Goal: Answer question/provide support: Share knowledge or assist other users

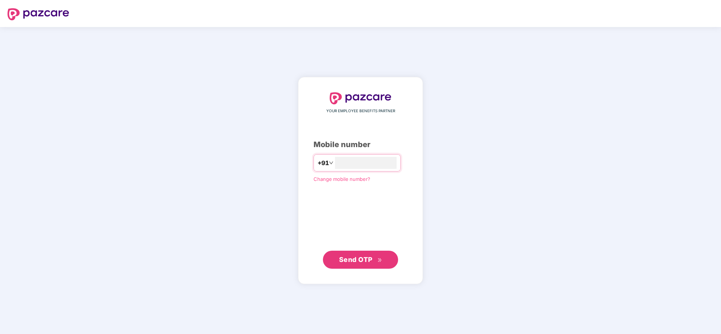
type input "**********"
click at [347, 258] on span "Send OTP" at bounding box center [355, 260] width 33 height 8
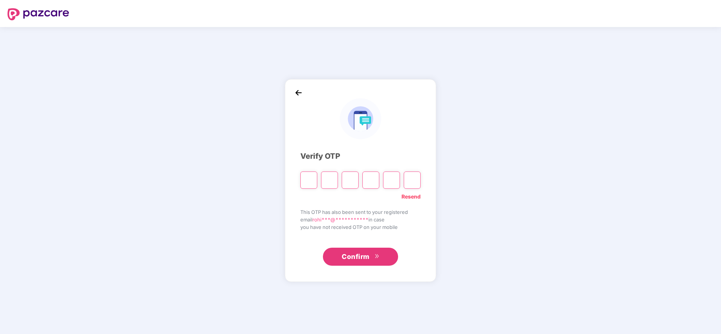
paste input "*"
type input "*"
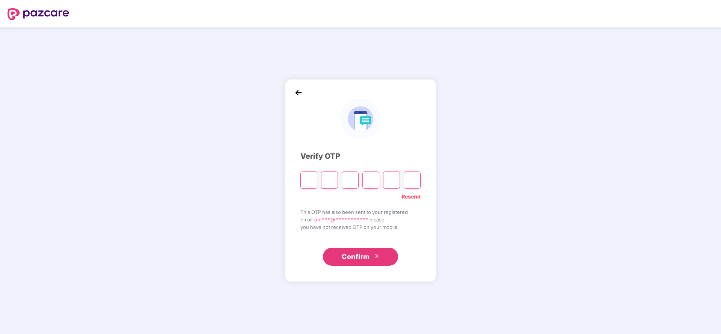
type input "*"
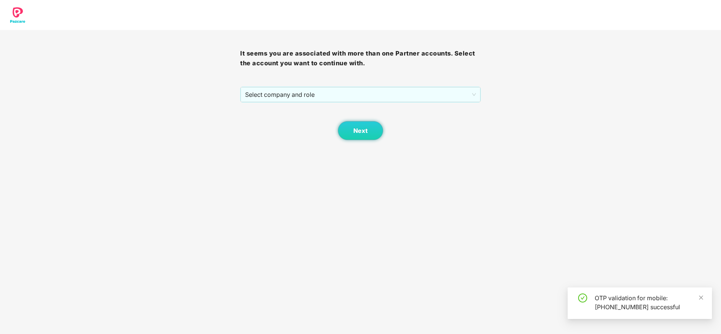
click at [368, 104] on div "Next" at bounding box center [360, 122] width 240 height 38
click at [373, 87] on div "Select company and role" at bounding box center [359, 94] width 239 height 15
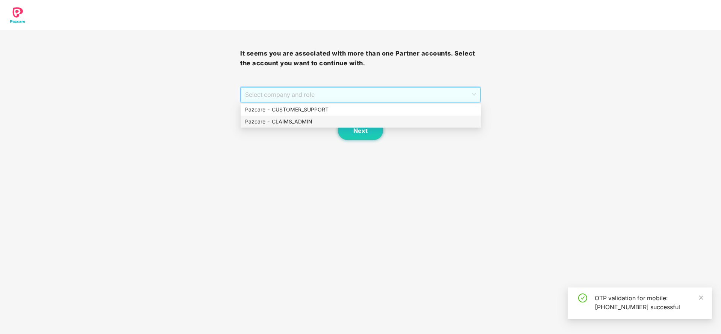
click at [296, 119] on div "Pazcare - CLAIMS_ADMIN" at bounding box center [360, 122] width 231 height 8
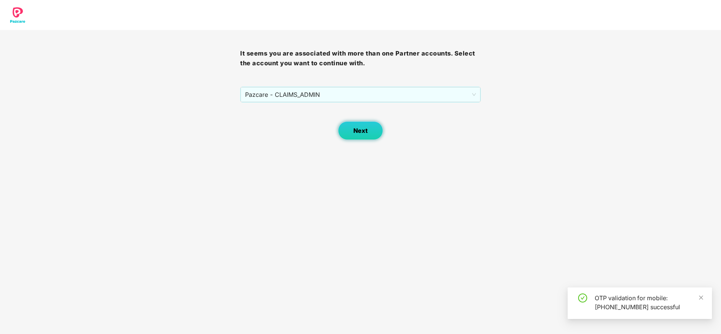
click at [354, 128] on span "Next" at bounding box center [360, 130] width 14 height 7
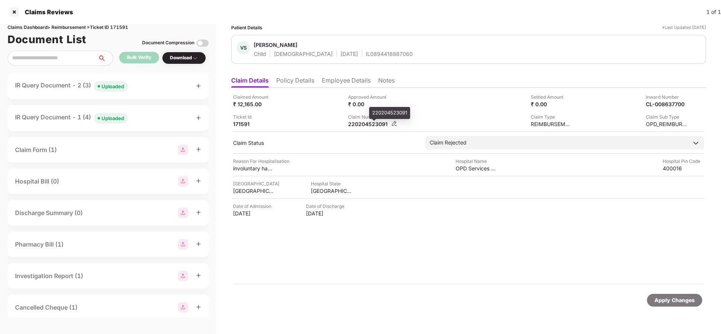
click at [370, 123] on div "220204523091" at bounding box center [368, 124] width 41 height 7
copy div "220204523091"
click at [366, 50] on div "IL0894418867060" at bounding box center [389, 53] width 47 height 7
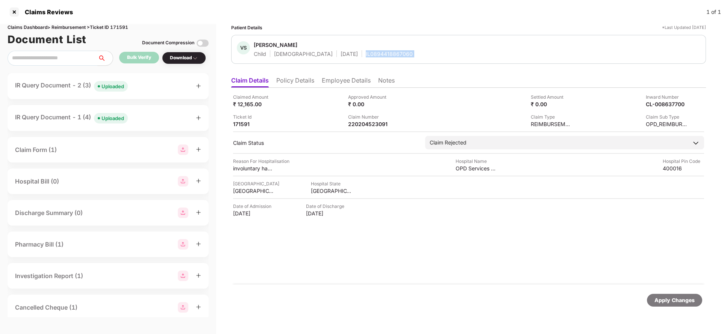
click at [366, 50] on div "IL0894418867060" at bounding box center [389, 53] width 47 height 7
copy div "IL0894418867060"
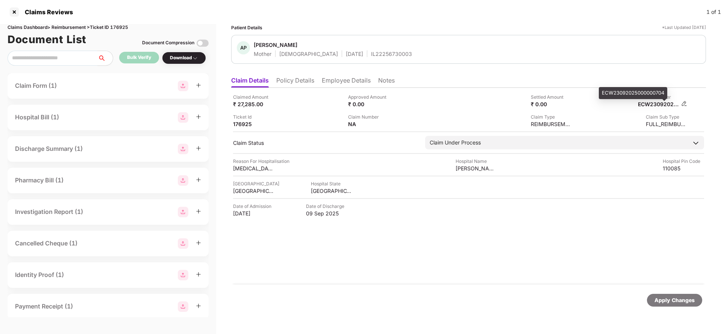
click at [654, 101] on div "ECW23092025000000704" at bounding box center [657, 104] width 41 height 7
copy div
click at [676, 302] on div "Apply Changes" at bounding box center [674, 300] width 40 height 8
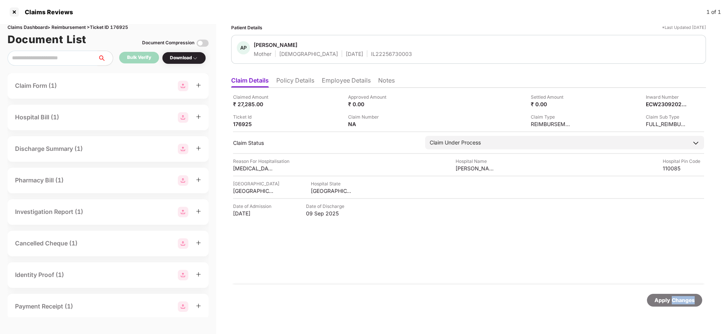
click at [676, 302] on div "Apply Changes" at bounding box center [674, 300] width 40 height 8
click at [302, 81] on li "Policy Details" at bounding box center [295, 82] width 38 height 11
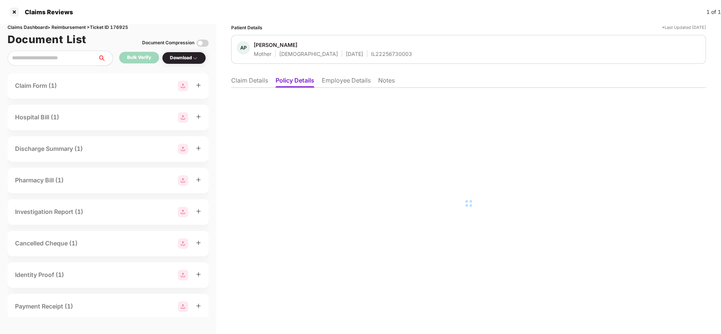
click at [331, 80] on li "Employee Details" at bounding box center [346, 82] width 49 height 11
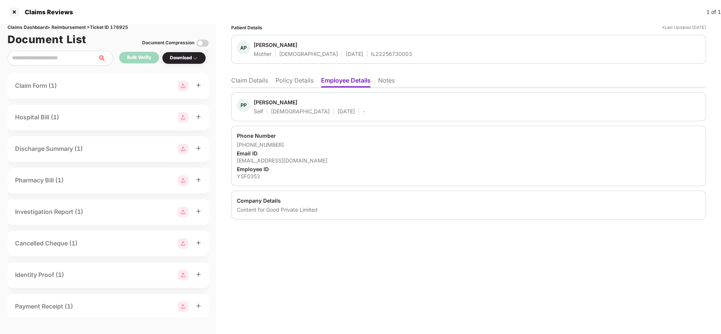
click at [257, 83] on li "Claim Details" at bounding box center [249, 82] width 37 height 11
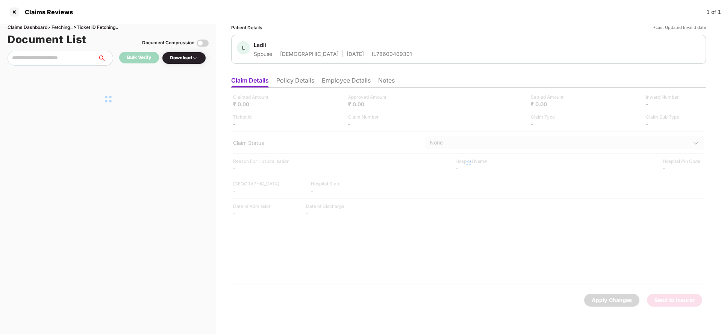
click at [295, 85] on li "Policy Details" at bounding box center [295, 82] width 38 height 11
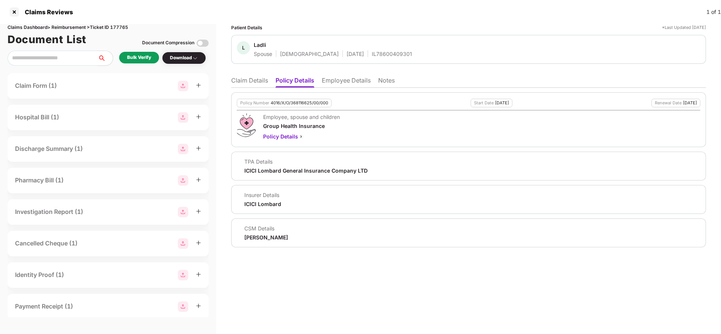
click at [291, 101] on div "4016/X/O/368116625/00/000" at bounding box center [298, 103] width 57 height 5
copy div "4016/X/O/368116625/00/000"
click at [355, 83] on li "Employee Details" at bounding box center [346, 82] width 49 height 11
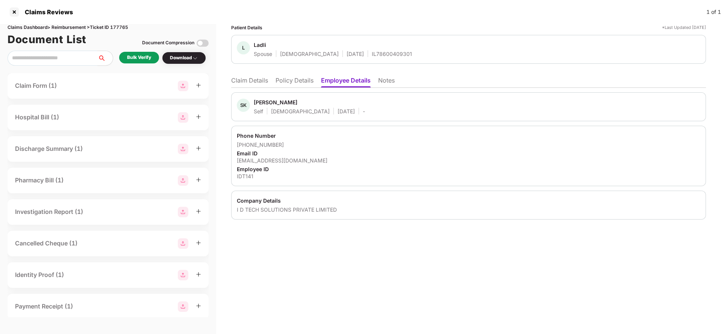
click at [242, 82] on li "Claim Details" at bounding box center [249, 82] width 37 height 11
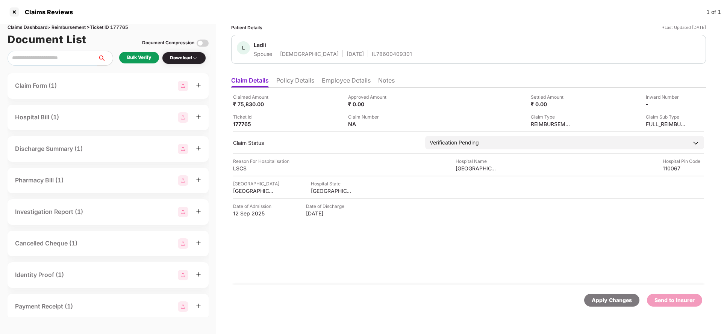
click at [286, 84] on li "Policy Details" at bounding box center [295, 82] width 38 height 11
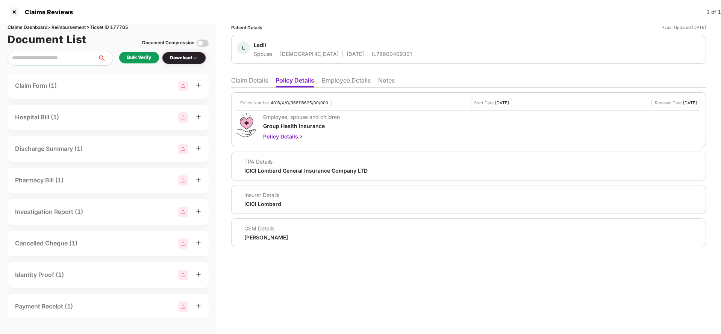
click at [299, 106] on div "Policy Number 4016/X/O/368116625/00/000" at bounding box center [284, 103] width 95 height 9
copy div "4016/X/O/368116625/00/000"
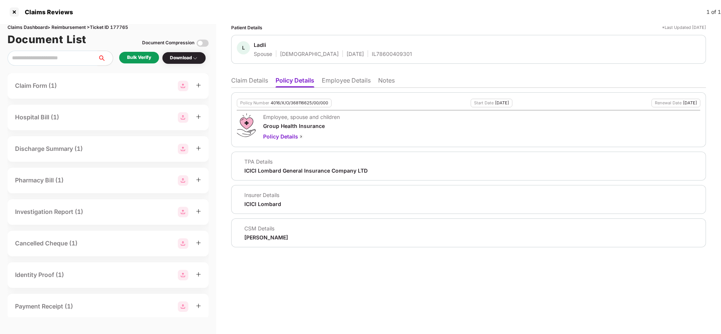
click at [248, 87] on li "Claim Details" at bounding box center [249, 82] width 37 height 11
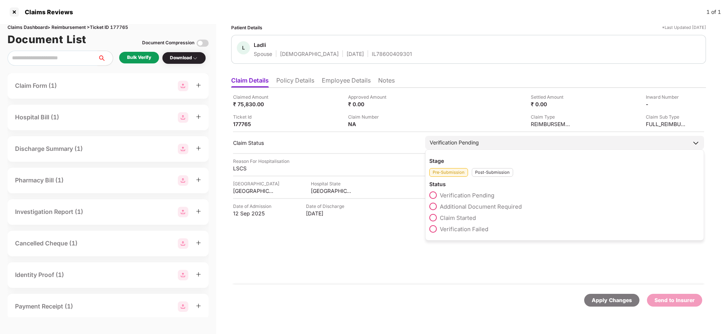
click at [450, 221] on span "Claim Started" at bounding box center [458, 217] width 36 height 7
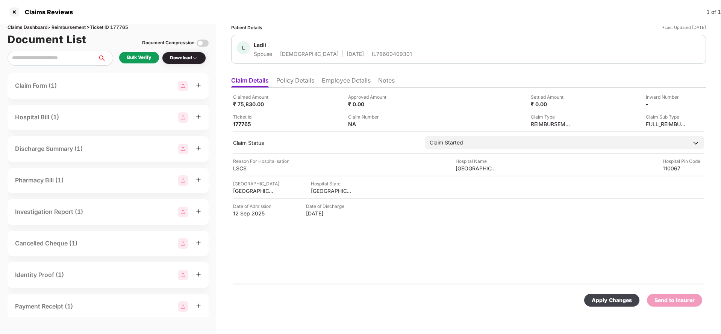
click at [631, 297] on div "Apply Changes" at bounding box center [611, 300] width 40 height 8
click at [362, 86] on li "Employee Details" at bounding box center [346, 82] width 49 height 11
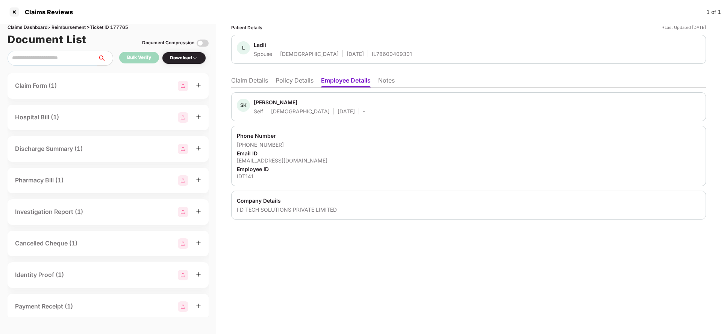
click at [290, 79] on li "Policy Details" at bounding box center [294, 82] width 38 height 11
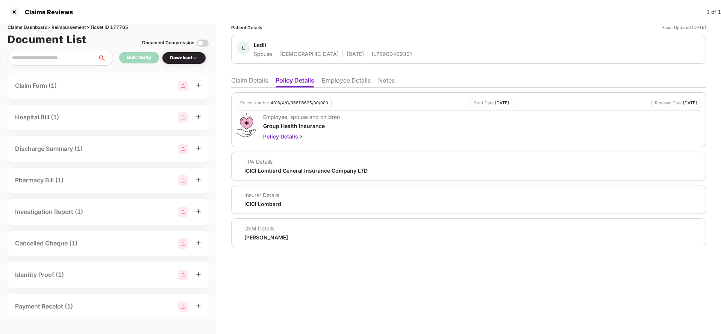
click at [356, 83] on li "Employee Details" at bounding box center [346, 82] width 49 height 11
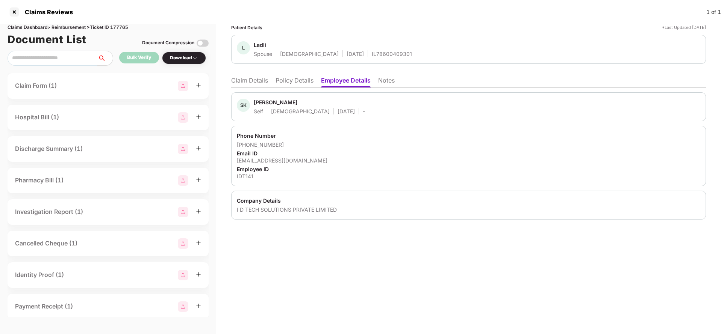
click at [261, 83] on li "Claim Details" at bounding box center [249, 82] width 37 height 11
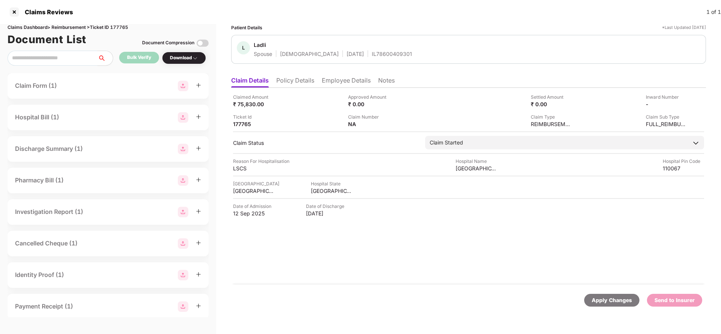
click at [594, 301] on div "Apply Changes" at bounding box center [611, 300] width 40 height 8
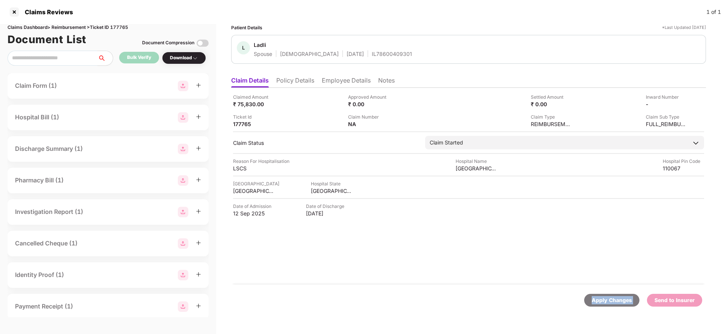
click at [594, 301] on div "Apply Changes" at bounding box center [611, 300] width 40 height 8
click at [121, 27] on div "Claims Dashboard > Reimbursement > Ticket ID 177765" at bounding box center [108, 27] width 201 height 7
copy div "177765"
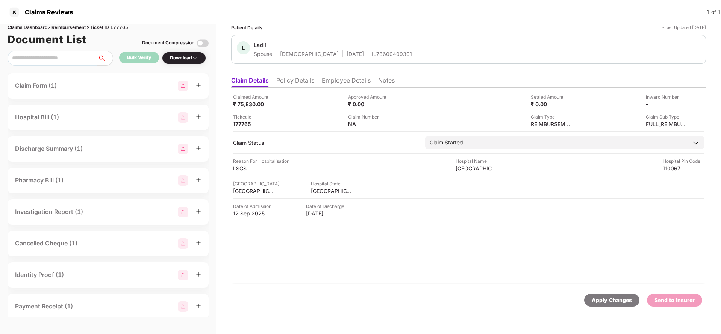
click at [612, 305] on div "Apply Changes" at bounding box center [611, 300] width 55 height 13
click at [288, 79] on li "Policy Details" at bounding box center [295, 82] width 38 height 11
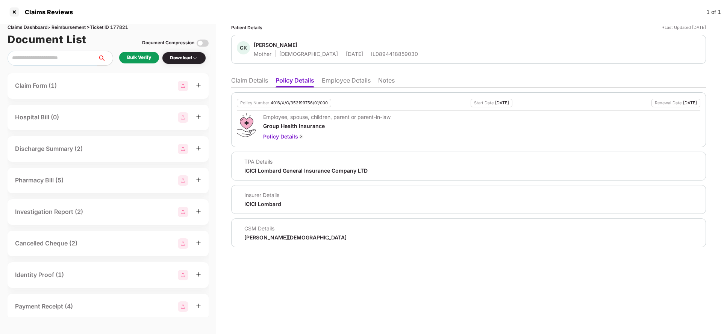
click at [292, 104] on div "4016/X/O/352199756/01/000" at bounding box center [298, 103] width 57 height 5
copy div "4016/X/O/352199756/01/000"
click at [359, 84] on li "Employee Details" at bounding box center [346, 82] width 49 height 11
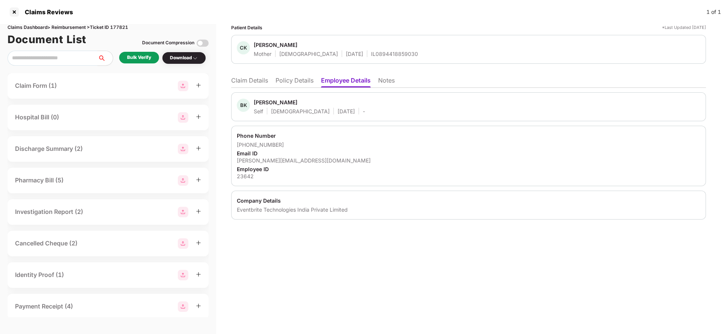
click at [242, 83] on li "Claim Details" at bounding box center [249, 82] width 37 height 11
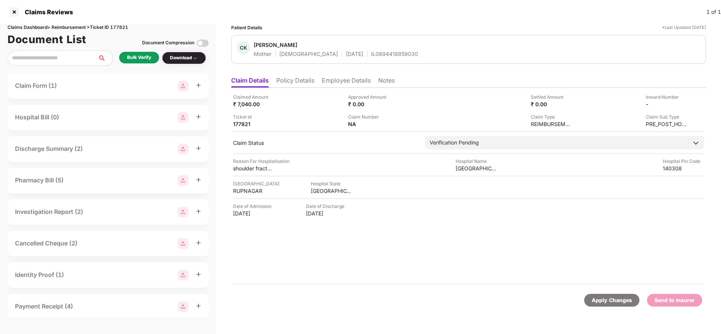
click at [371, 57] on div "IL0894418859030" at bounding box center [394, 53] width 47 height 7
copy div "IL0894418859030"
click at [354, 85] on li "Employee Details" at bounding box center [346, 82] width 49 height 11
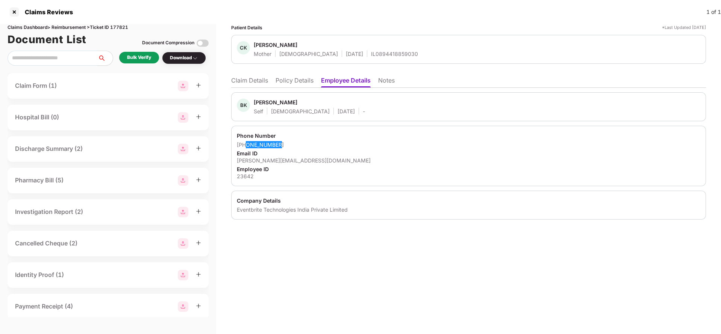
drag, startPoint x: 246, startPoint y: 147, endPoint x: 308, endPoint y: 143, distance: 61.4
click at [308, 143] on div "+918557862514" at bounding box center [468, 144] width 463 height 7
copy div "8557862514"
click at [271, 159] on div "bhawna@eventbrite.com" at bounding box center [468, 160] width 463 height 7
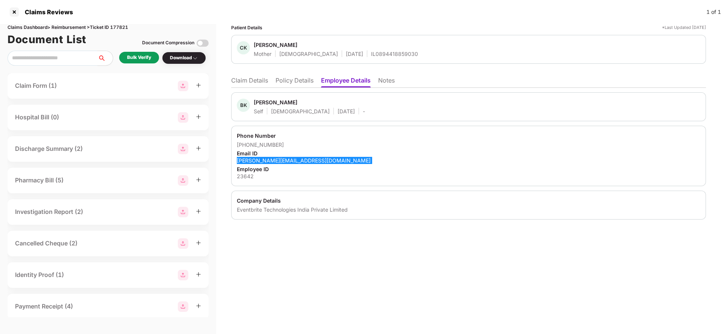
click at [271, 159] on div "bhawna@eventbrite.com" at bounding box center [468, 160] width 463 height 7
copy div "bhawna@eventbrite.com"
click at [250, 82] on li "Claim Details" at bounding box center [249, 82] width 37 height 11
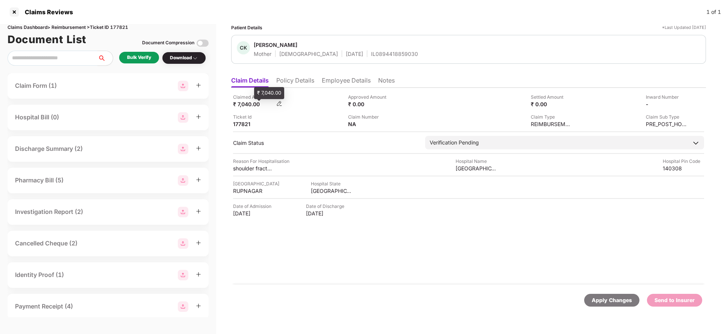
click at [239, 105] on div "₹ 7,040.00" at bounding box center [253, 104] width 41 height 7
copy div "7,040"
click at [486, 168] on div "sohana Hospital" at bounding box center [475, 168] width 41 height 7
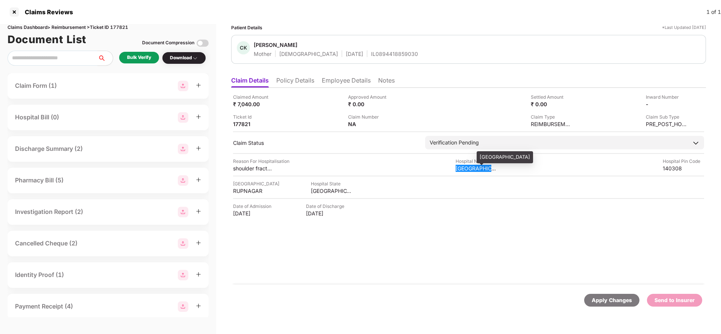
click at [486, 168] on div "sohana Hospital" at bounding box center [475, 168] width 41 height 7
copy div "sohana Hospital"
click at [128, 51] on div "Bulk Verify Download" at bounding box center [108, 58] width 201 height 15
click at [134, 59] on div "Bulk Verify" at bounding box center [139, 57] width 24 height 7
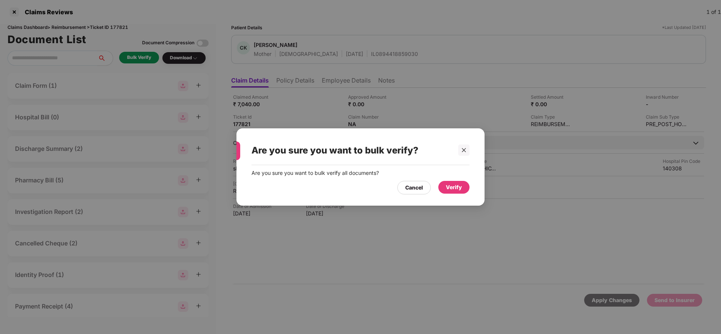
click at [446, 183] on div "Verify" at bounding box center [454, 187] width 16 height 8
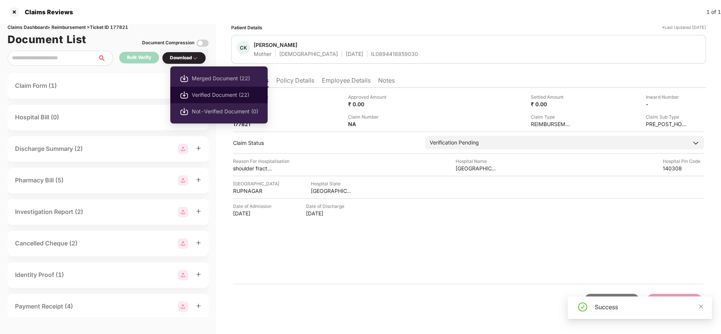
click at [204, 92] on span "Verified Document (22)" at bounding box center [225, 95] width 66 height 8
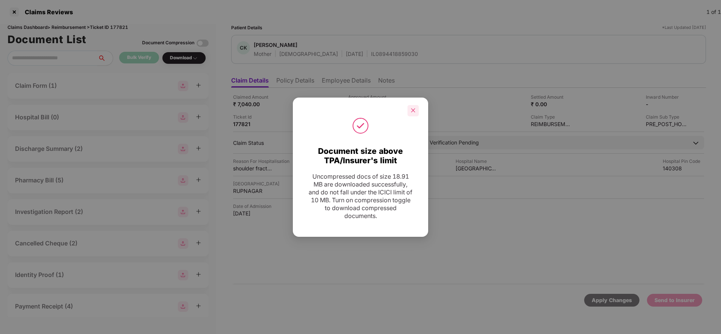
click at [409, 109] on div at bounding box center [412, 110] width 11 height 11
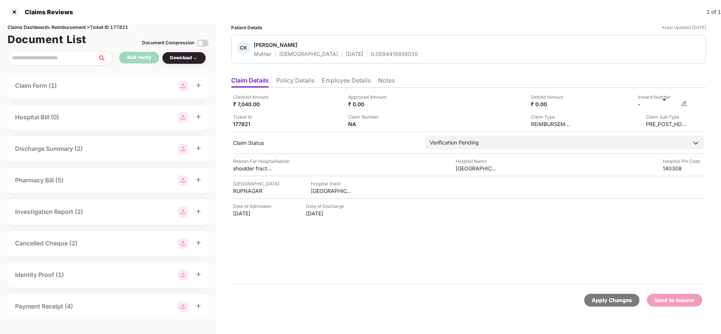
click at [686, 103] on img at bounding box center [684, 104] width 6 height 6
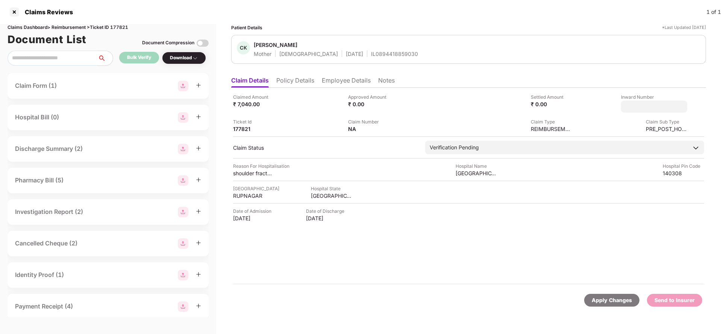
type input "**********"
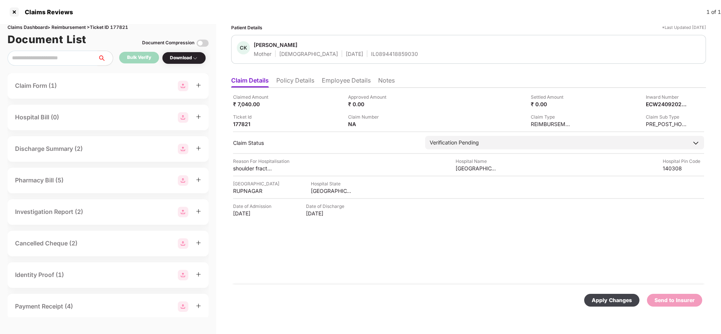
click at [529, 135] on div "Claimed Amount ₹ 7,040.00 Approved Amount ₹ 0.00 Settled Amount ₹ 0.00 Inward N…" at bounding box center [468, 186] width 474 height 197
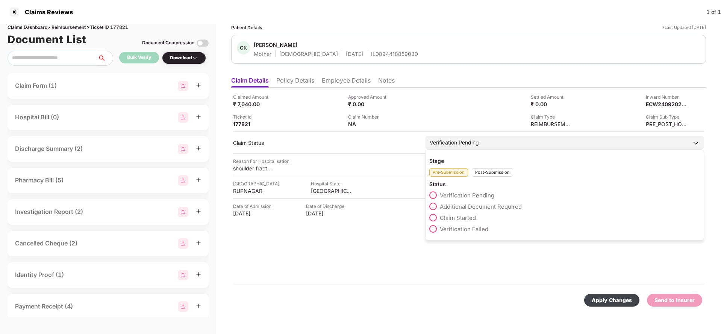
click at [516, 145] on div "Verification Pending" at bounding box center [564, 143] width 279 height 14
click at [496, 171] on div "Post-Submission" at bounding box center [491, 172] width 41 height 9
click at [471, 204] on span "Claim Under Process" at bounding box center [468, 206] width 57 height 7
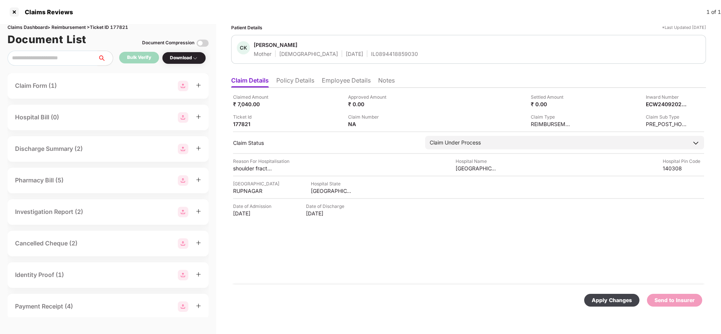
click at [610, 298] on div "Apply Changes" at bounding box center [611, 300] width 40 height 8
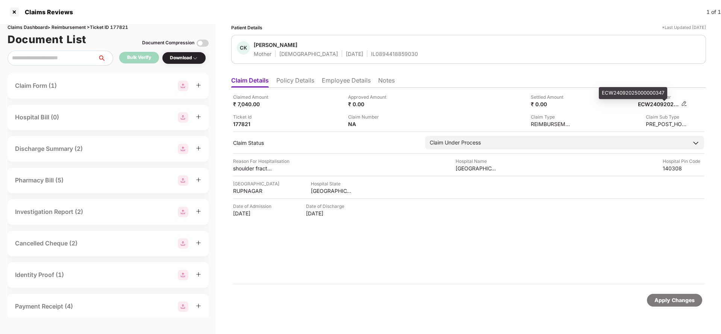
click at [663, 107] on div "ECW24092025000000347" at bounding box center [657, 104] width 41 height 7
copy div "ECW24092025000000347"
click at [378, 59] on div "CK Chitra Kochhar Mother Female 16 Apr 1969 IL0894418859030" at bounding box center [468, 49] width 474 height 29
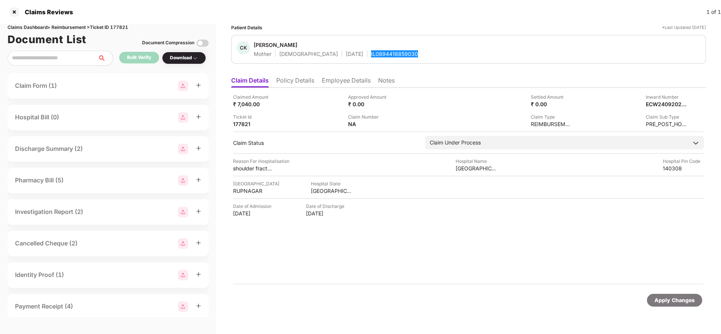
click at [378, 59] on div "CK Chitra Kochhar Mother Female 16 Apr 1969 IL0894418859030" at bounding box center [468, 49] width 474 height 29
copy div "IL0894418859030"
click at [661, 302] on div "Apply Changes" at bounding box center [674, 300] width 40 height 8
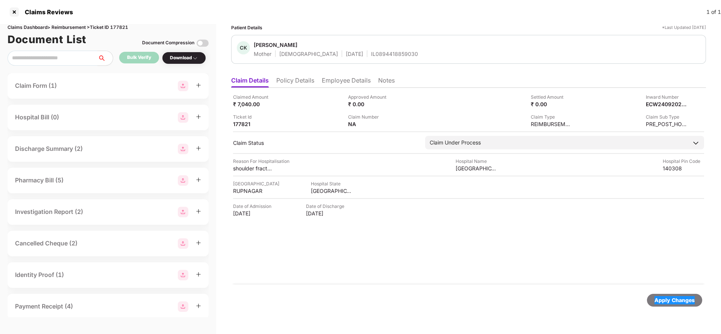
click at [661, 302] on div "Apply Changes" at bounding box center [674, 300] width 40 height 8
click at [124, 25] on div "Claims Dashboard > Reimbursement > Ticket ID 177821" at bounding box center [108, 27] width 201 height 7
copy div "177821"
click at [656, 302] on div "Apply Changes" at bounding box center [674, 300] width 40 height 8
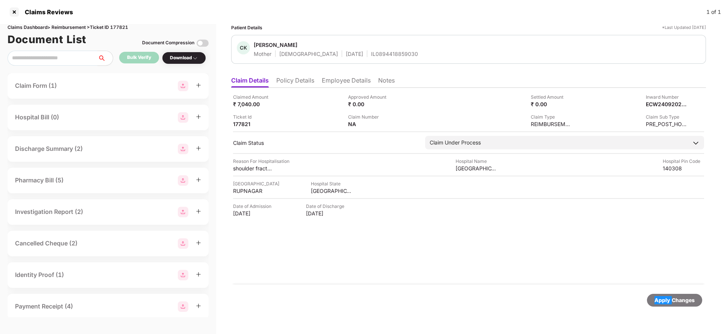
click at [656, 302] on div "Apply Changes" at bounding box center [674, 300] width 40 height 8
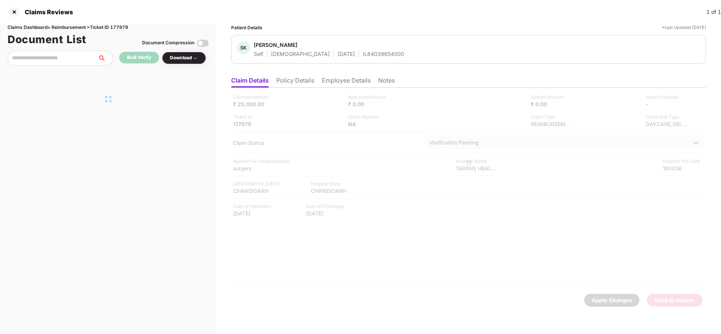
click at [292, 79] on li "Policy Details" at bounding box center [295, 82] width 38 height 11
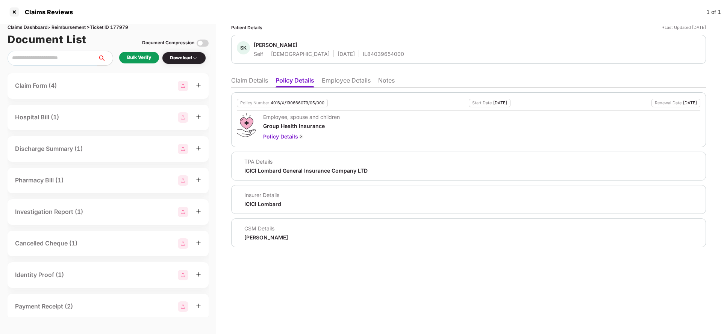
click at [290, 103] on div "4016/X/190666079/05/000" at bounding box center [297, 103] width 54 height 5
copy div "4016/X/190666079/05/000"
click at [347, 79] on li "Employee Details" at bounding box center [346, 82] width 49 height 11
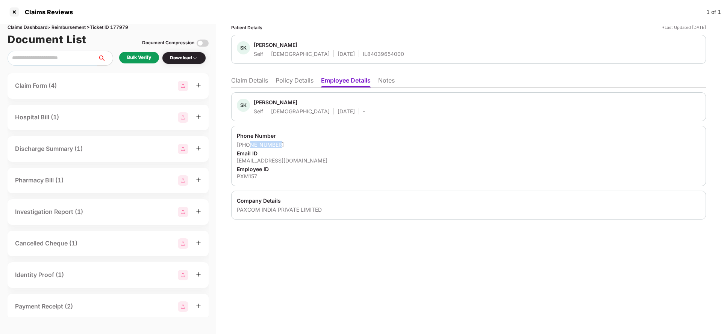
drag, startPoint x: 248, startPoint y: 148, endPoint x: 295, endPoint y: 147, distance: 47.7
click at [295, 147] on div "[PHONE_NUMBER]" at bounding box center [468, 144] width 463 height 7
click at [363, 56] on div "IL84039654000" at bounding box center [383, 53] width 41 height 7
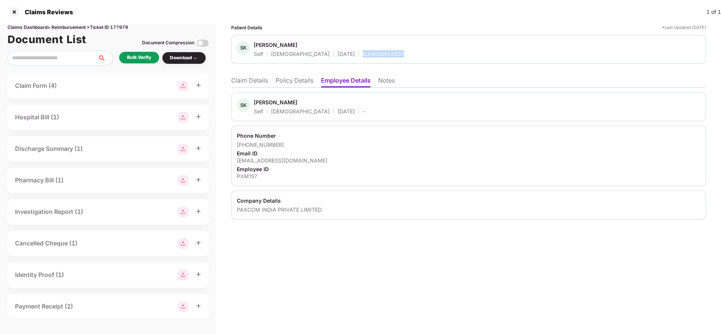
copy div "IL84039654000"
click at [246, 84] on li "Claim Details" at bounding box center [249, 82] width 37 height 11
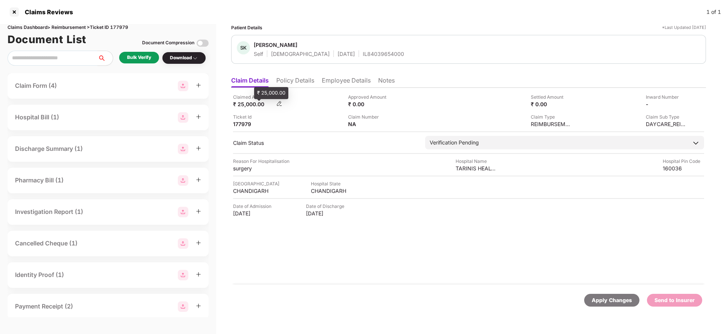
click at [245, 106] on div "₹ 25,000.00" at bounding box center [253, 104] width 41 height 7
copy div "25,000"
click at [474, 167] on div "TARINIS HEALTH CARE" at bounding box center [475, 168] width 41 height 7
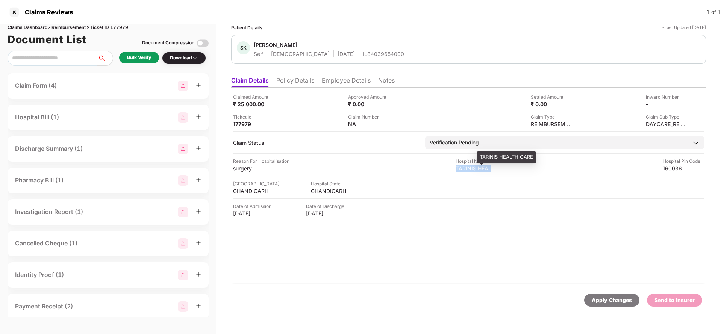
click at [474, 167] on div "TARINIS HEALTH CARE" at bounding box center [475, 168] width 41 height 7
copy div "TARINIS HEALTH CARE"
click at [127, 59] on div "Bulk Verify" at bounding box center [139, 58] width 40 height 12
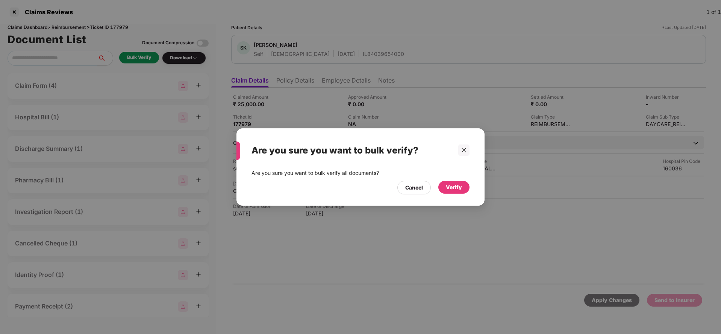
click at [448, 185] on div "Verify" at bounding box center [454, 187] width 16 height 8
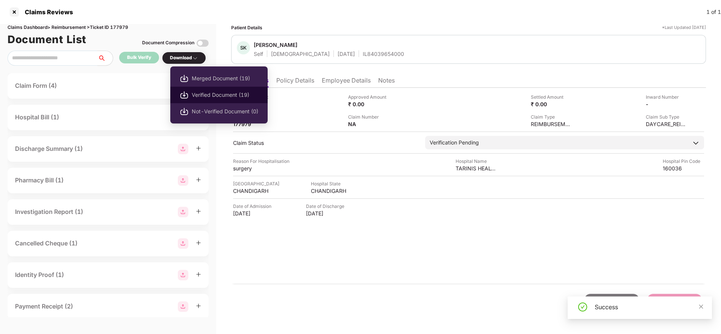
click at [208, 96] on span "Verified Document (19)" at bounding box center [225, 95] width 66 height 8
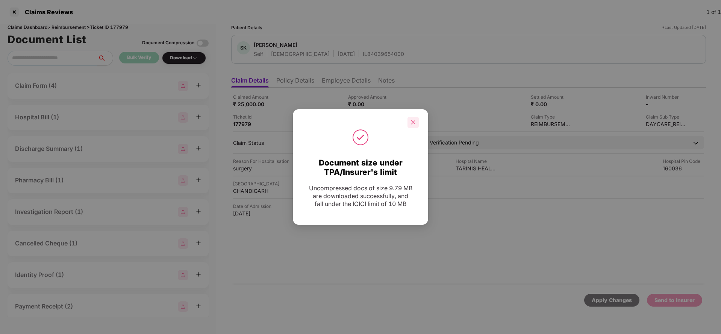
click at [412, 124] on icon "close" at bounding box center [412, 122] width 5 height 5
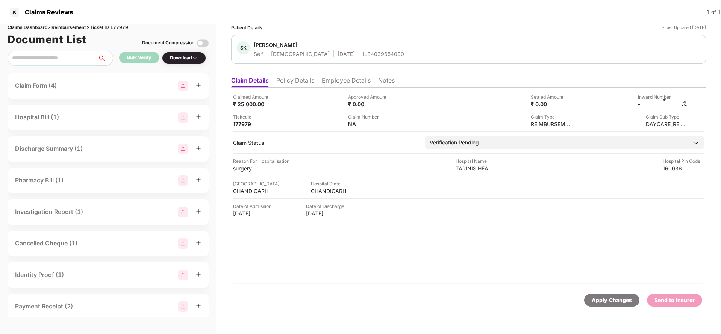
click at [684, 102] on img at bounding box center [684, 104] width 6 height 6
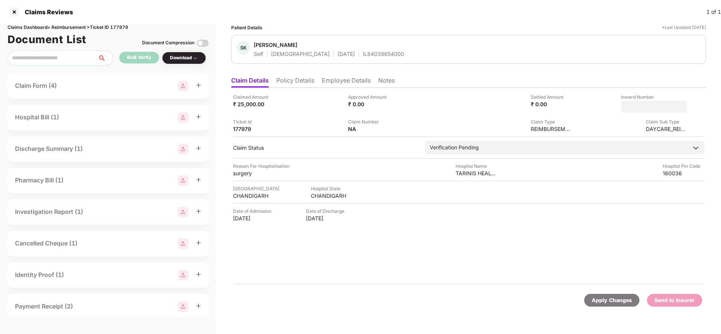
type input "**********"
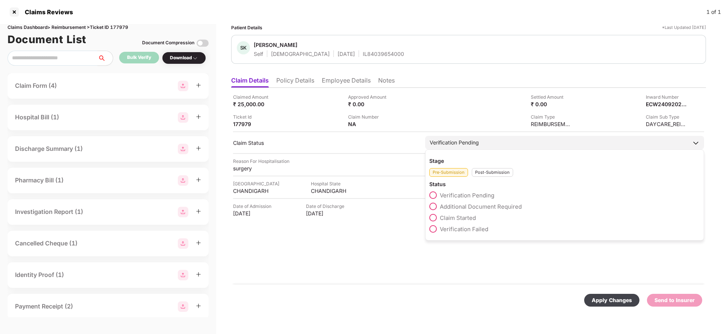
click at [466, 143] on div "Verification Pending" at bounding box center [453, 143] width 49 height 8
click at [488, 172] on div "Post-Submission" at bounding box center [491, 172] width 41 height 9
click at [471, 208] on span "Claim Under Process" at bounding box center [468, 206] width 57 height 7
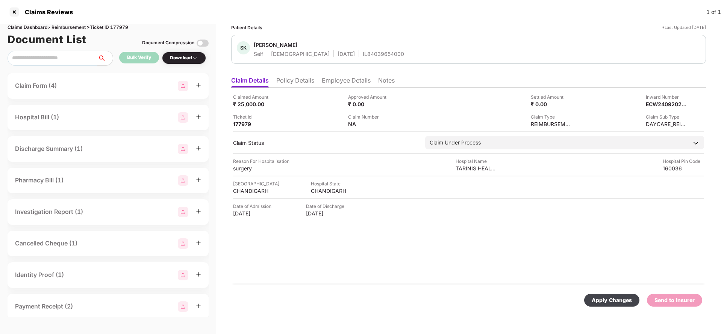
click at [615, 299] on div "Apply Changes" at bounding box center [611, 300] width 40 height 8
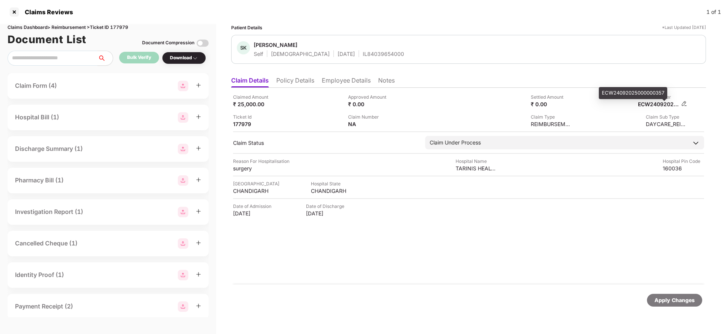
click at [656, 106] on div "ECW24092025000000357" at bounding box center [657, 104] width 41 height 7
copy div "ECW24092025000000357"
click at [363, 55] on div "IL84039654000" at bounding box center [383, 53] width 41 height 7
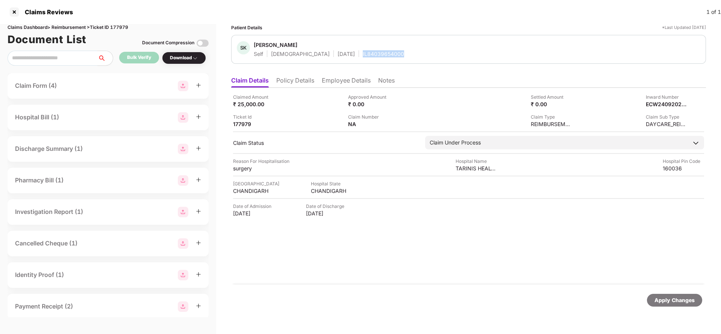
click at [363, 55] on div "IL84039654000" at bounding box center [383, 53] width 41 height 7
copy div "IL84039654000"
click at [673, 297] on div "Apply Changes" at bounding box center [674, 300] width 40 height 8
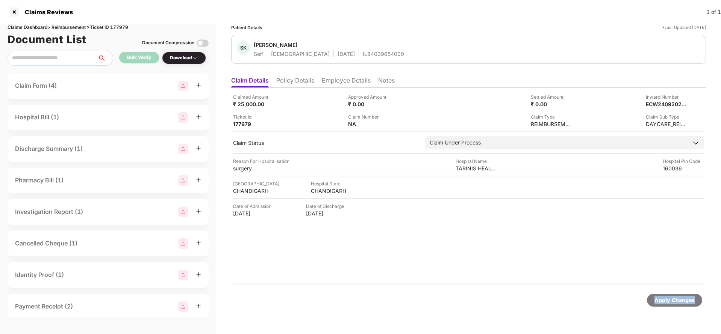
click at [673, 297] on div "Apply Changes" at bounding box center [674, 300] width 40 height 8
click at [121, 24] on div "Claims Dashboard > Reimbursement > Ticket ID 177979" at bounding box center [108, 27] width 201 height 7
copy div "177979"
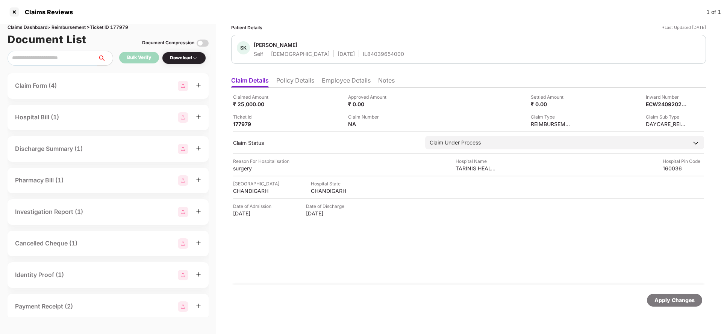
click at [678, 300] on div "Apply Changes" at bounding box center [674, 300] width 40 height 8
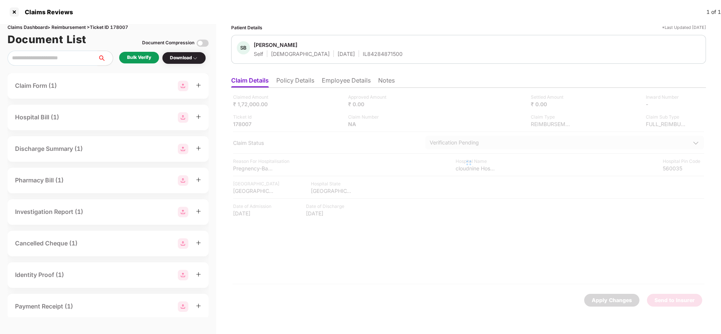
click at [294, 82] on li "Policy Details" at bounding box center [295, 82] width 38 height 11
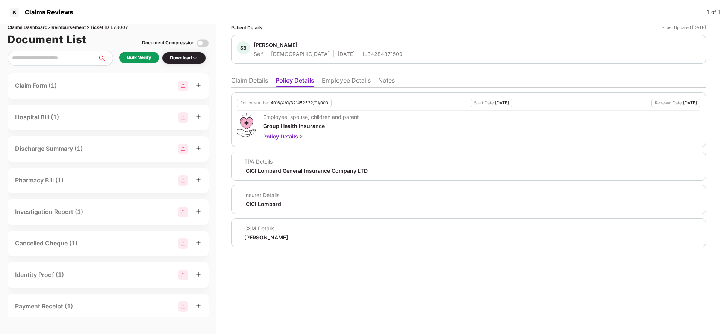
click at [293, 105] on div "4016/X/O/321452522/01/000" at bounding box center [298, 103] width 57 height 5
copy div "4016/X/O/321452522/01/000"
click at [356, 82] on li "Employee Details" at bounding box center [346, 82] width 49 height 11
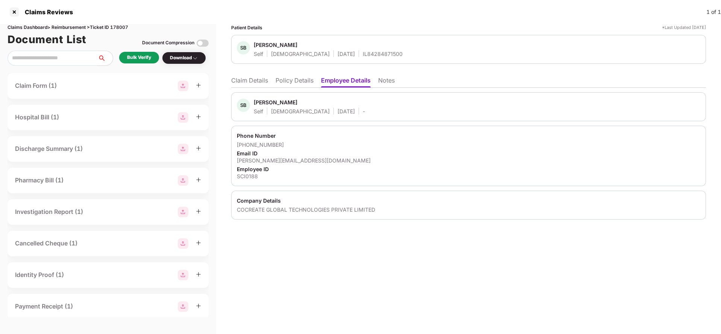
click at [360, 62] on div "SB [PERSON_NAME] Self [DEMOGRAPHIC_DATA] [DATE] IL84284871500" at bounding box center [468, 49] width 474 height 29
copy div "IL84284871500"
drag, startPoint x: 246, startPoint y: 144, endPoint x: 299, endPoint y: 146, distance: 53.8
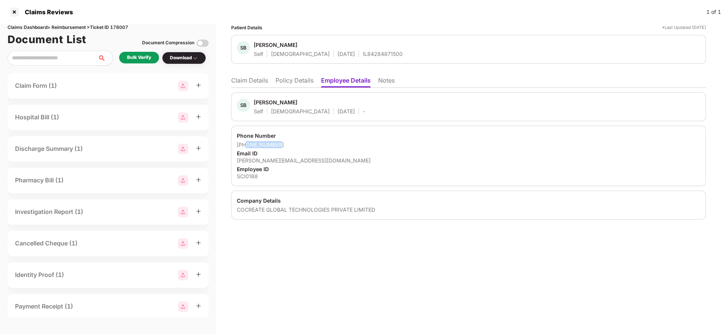
click at [299, 146] on div "[PHONE_NUMBER]" at bounding box center [468, 144] width 463 height 7
copy div "7774052771"
click at [270, 160] on div "[PERSON_NAME][EMAIL_ADDRESS][DOMAIN_NAME]" at bounding box center [468, 160] width 463 height 7
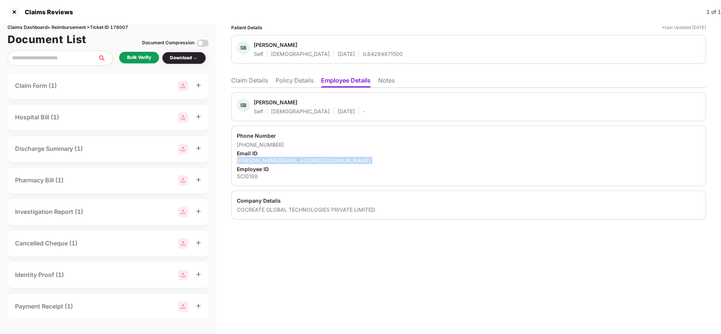
copy div "[PERSON_NAME][EMAIL_ADDRESS][DOMAIN_NAME]"
click at [254, 82] on li "Claim Details" at bounding box center [249, 82] width 37 height 11
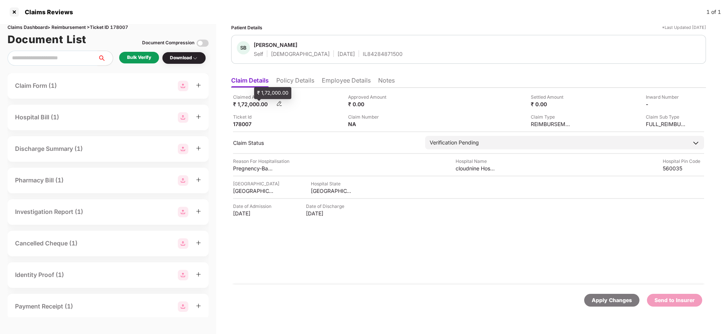
click at [248, 103] on div "₹ 1,72,000.00" at bounding box center [253, 104] width 41 height 7
copy div "1,72,000"
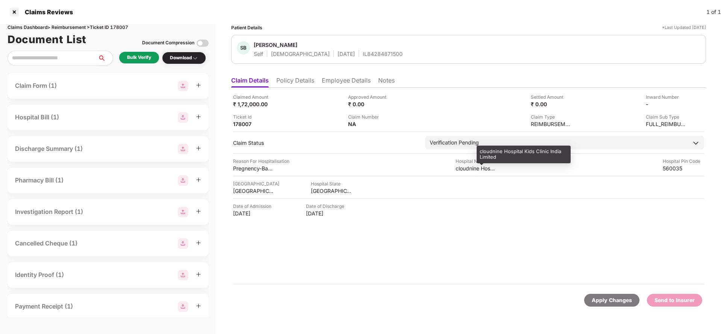
click at [486, 170] on div "cloudnine Hospital Kids Clinic India Limited" at bounding box center [475, 168] width 41 height 7
copy div "cloudnine Hospital Kids Clinic India Limited"
click at [135, 56] on div "Bulk Verify" at bounding box center [139, 57] width 24 height 7
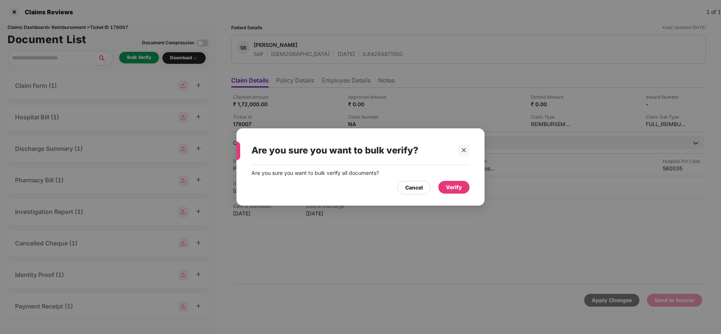
click at [459, 179] on div "Cancel Verify" at bounding box center [360, 185] width 218 height 17
click at [457, 187] on div "Verify" at bounding box center [454, 187] width 16 height 8
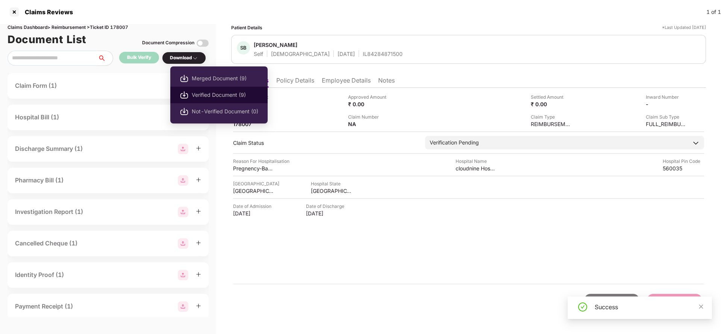
click at [204, 95] on span "Verified Document (9)" at bounding box center [225, 95] width 66 height 8
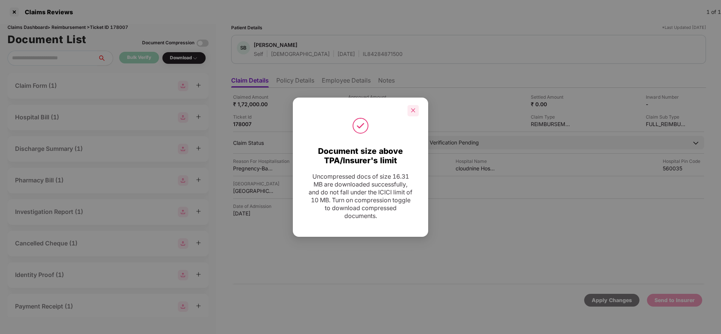
click at [411, 108] on icon "close" at bounding box center [412, 110] width 5 height 5
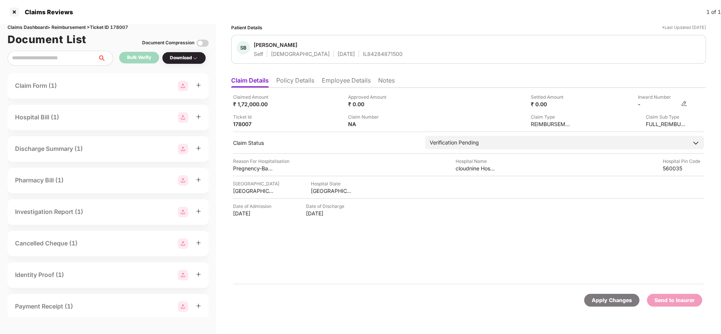
click at [681, 105] on img at bounding box center [684, 104] width 6 height 6
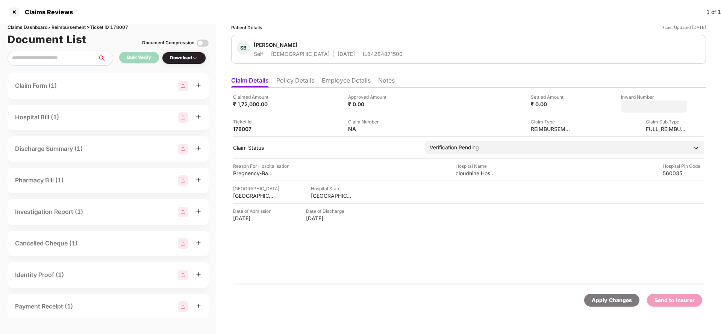
type input "**********"
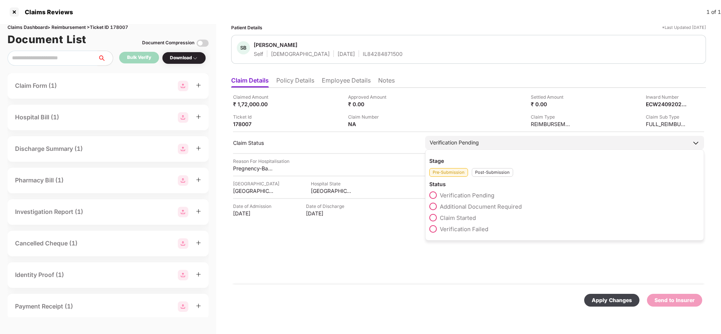
click at [490, 145] on div "Verification Pending" at bounding box center [564, 143] width 279 height 14
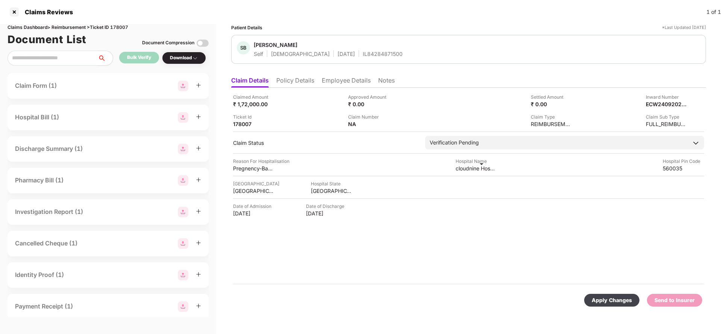
click at [481, 171] on div "cloudnine Hospital Kids Clinic India Limited" at bounding box center [475, 168] width 41 height 7
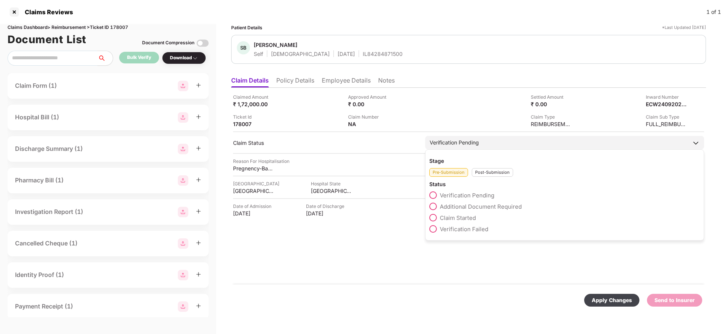
click at [486, 140] on div "Verification Pending" at bounding box center [564, 143] width 279 height 14
click at [500, 171] on div "Post-Submission" at bounding box center [491, 172] width 41 height 9
click at [475, 205] on span "Claim Under Process" at bounding box center [468, 206] width 57 height 7
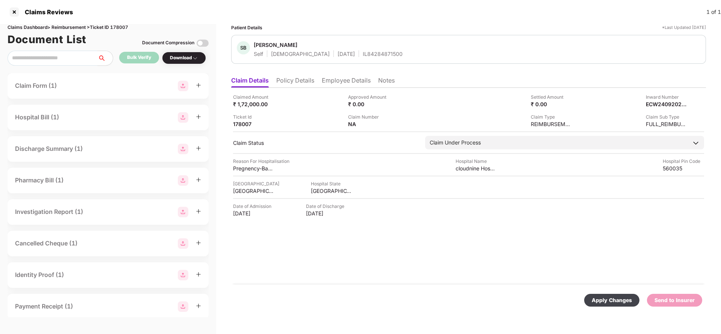
click at [602, 301] on div "Apply Changes" at bounding box center [611, 300] width 40 height 8
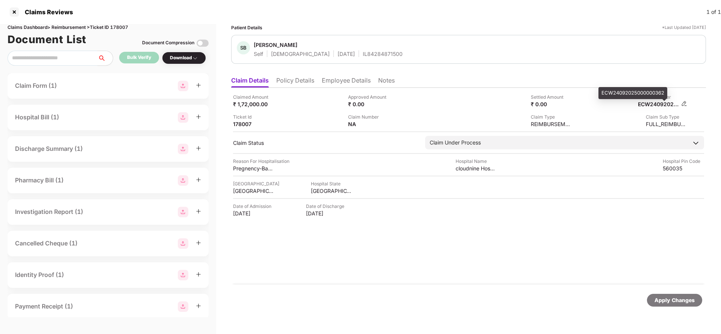
click at [666, 104] on div "ECW24092025000000362" at bounding box center [657, 104] width 41 height 7
copy div "ECW24092025000000362"
click at [367, 53] on div "IL84284871500" at bounding box center [383, 53] width 40 height 7
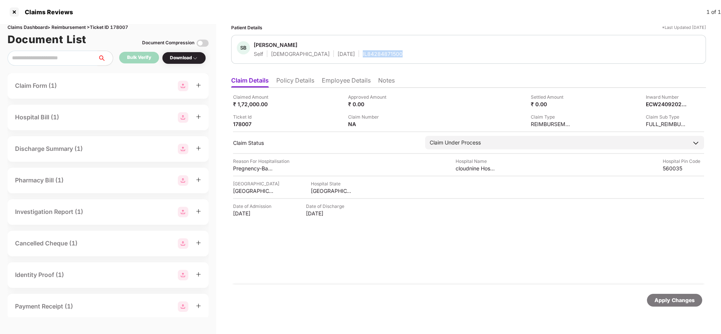
click at [367, 53] on div "IL84284871500" at bounding box center [383, 53] width 40 height 7
copy div "IL84284871500"
click at [667, 299] on div "Apply Changes" at bounding box center [674, 300] width 40 height 8
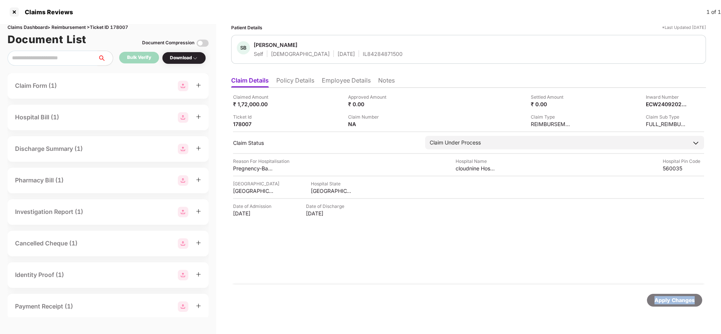
click at [667, 299] on div "Apply Changes" at bounding box center [674, 300] width 40 height 8
click at [120, 26] on div "Claims Dashboard > Reimbursement > Ticket ID 178007" at bounding box center [108, 27] width 201 height 7
copy div "178007"
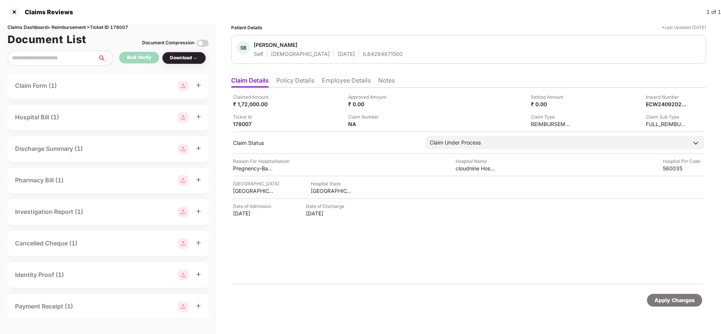
click at [671, 302] on div "Apply Changes" at bounding box center [674, 300] width 40 height 8
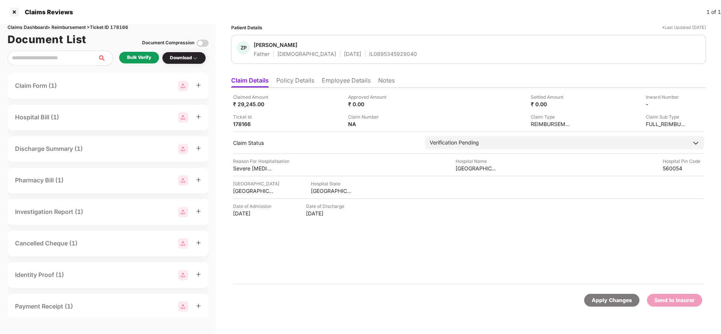
click at [297, 79] on li "Policy Details" at bounding box center [295, 82] width 38 height 11
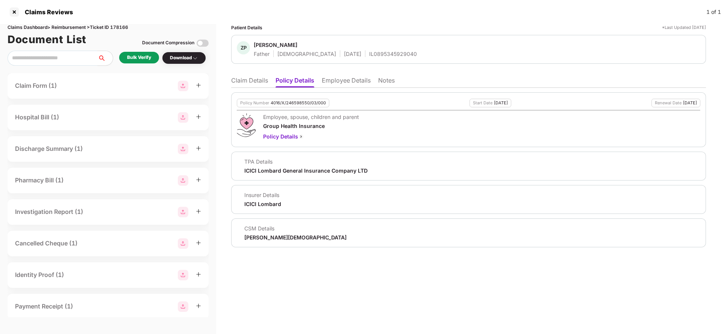
click at [285, 103] on div "4016/X/246598550/03/000" at bounding box center [297, 103] width 55 height 5
copy div "4016/X/246598550/03/000"
click at [342, 68] on div "Patient Details *Last Updated 22 Sep 2025 ZP Zaheer Pasha Father Male 05 June 1…" at bounding box center [468, 136] width 474 height 224
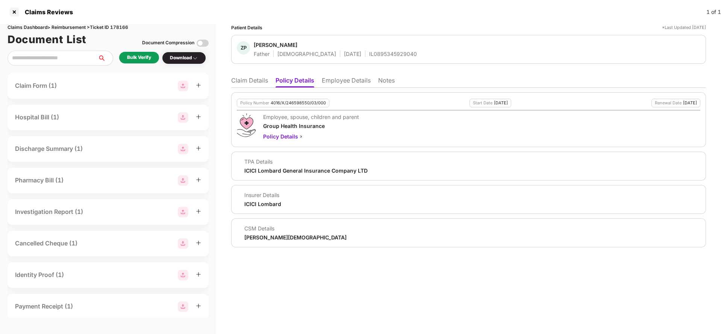
click at [342, 83] on li "Employee Details" at bounding box center [346, 82] width 49 height 11
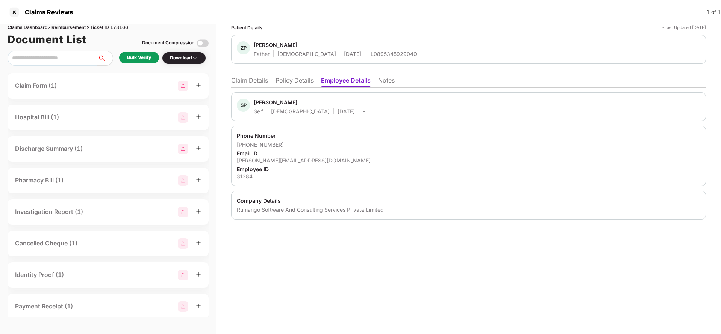
click at [249, 82] on li "Claim Details" at bounding box center [249, 82] width 37 height 11
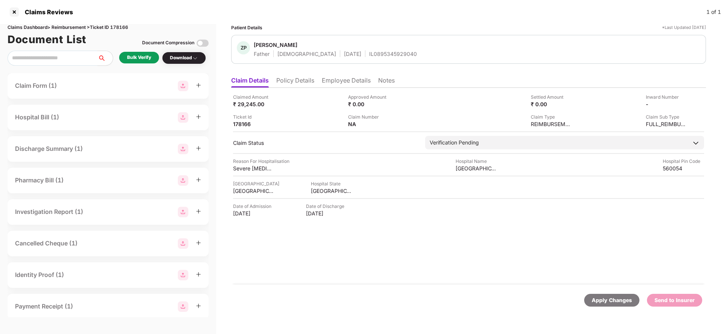
click at [284, 84] on li "Policy Details" at bounding box center [295, 82] width 38 height 11
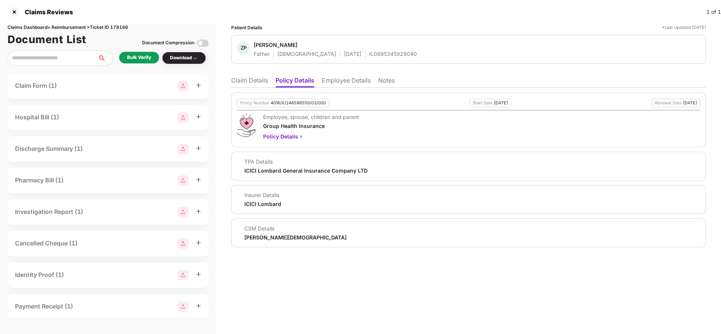
click at [301, 107] on div "Policy Number 4016/X/246598550/03/000" at bounding box center [283, 103] width 92 height 9
copy div "4016/X/246598550/03/000"
click at [369, 52] on div "IL0895345929040" at bounding box center [393, 53] width 48 height 7
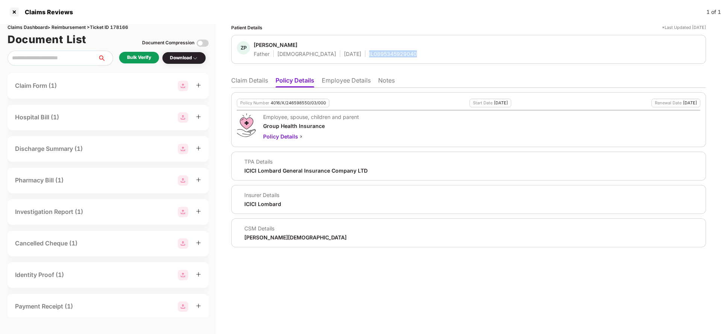
click at [369, 52] on div "IL0895345929040" at bounding box center [393, 53] width 48 height 7
copy div "IL0895345929040"
click at [349, 82] on li "Employee Details" at bounding box center [346, 82] width 49 height 11
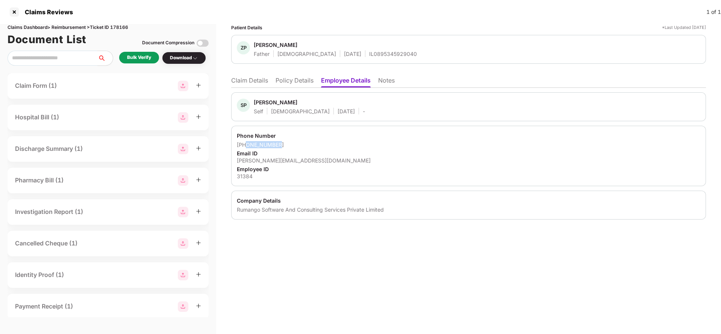
drag, startPoint x: 246, startPoint y: 145, endPoint x: 309, endPoint y: 144, distance: 63.1
click at [309, 144] on div "+916360629848" at bounding box center [468, 144] width 463 height 7
copy div "6360629848"
click at [275, 160] on div "shabaz.pasha@rumango.com" at bounding box center [468, 160] width 463 height 7
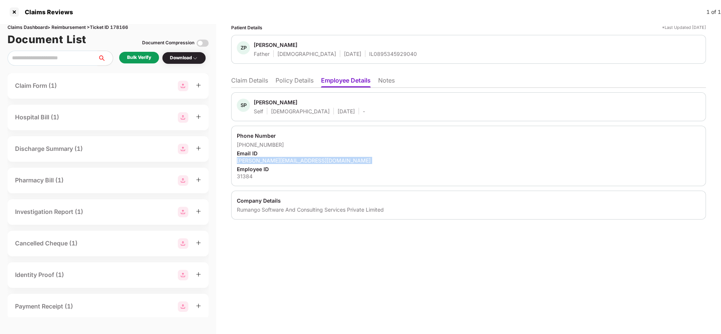
click at [275, 160] on div "shabaz.pasha@rumango.com" at bounding box center [468, 160] width 463 height 7
copy div "shabaz.pasha@rumango.com"
click at [245, 78] on li "Claim Details" at bounding box center [249, 82] width 37 height 11
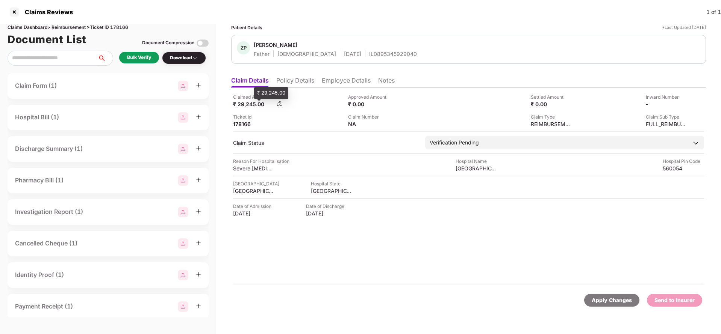
click at [245, 104] on div "₹ 29,245.00" at bounding box center [253, 104] width 41 height 7
copy div "29,245"
click at [473, 172] on div "Ramaiah Medical College Hospital" at bounding box center [475, 168] width 41 height 7
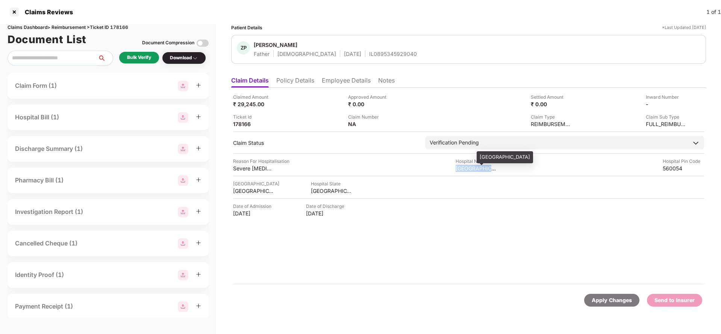
click at [473, 172] on div "Ramaiah Medical College Hospital" at bounding box center [475, 168] width 41 height 7
copy div "Ramaiah Medical College Hospital"
click at [139, 54] on div "Bulk Verify" at bounding box center [139, 57] width 24 height 7
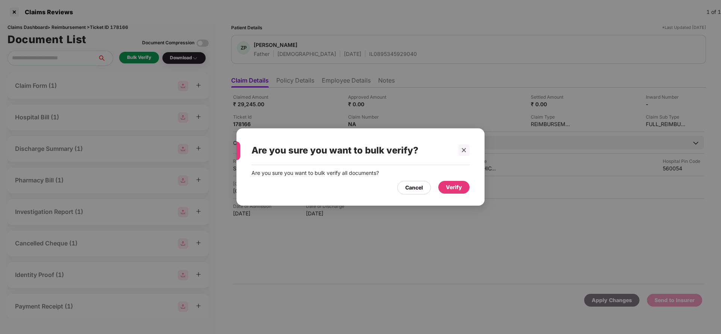
click at [447, 187] on div "Verify" at bounding box center [454, 187] width 16 height 8
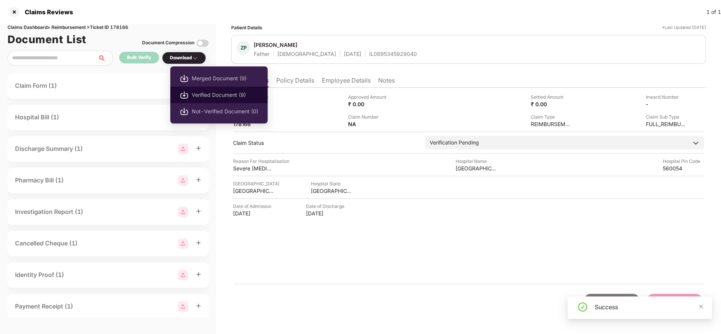
click at [201, 94] on span "Verified Document (9)" at bounding box center [225, 95] width 66 height 8
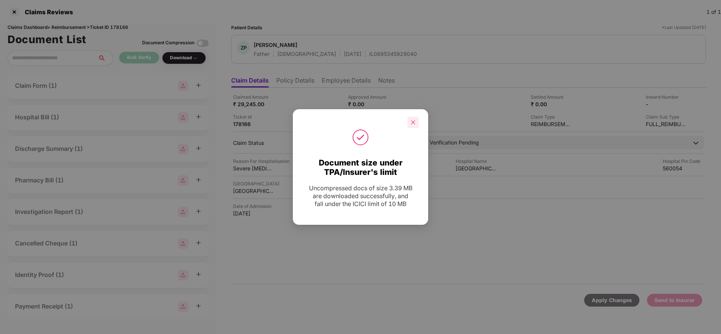
click at [410, 120] on icon "close" at bounding box center [412, 122] width 5 height 5
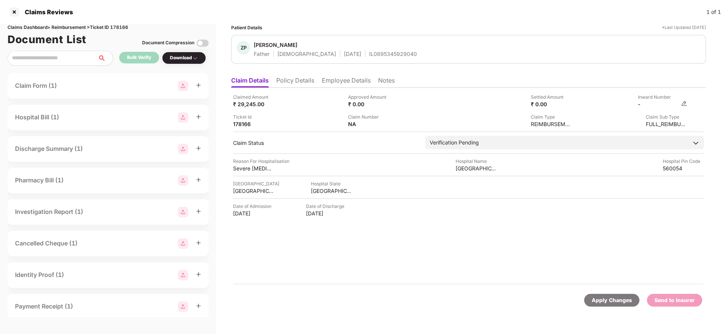
click at [686, 104] on img at bounding box center [684, 104] width 6 height 6
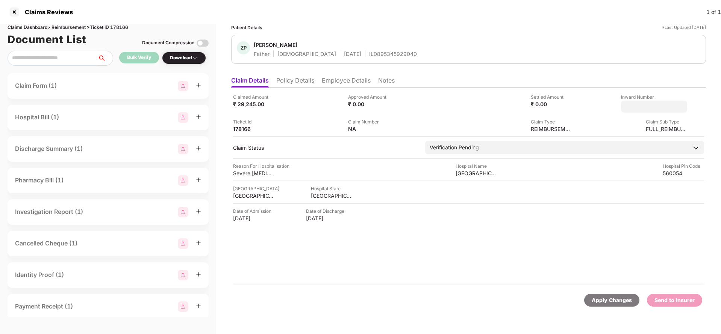
type input "**********"
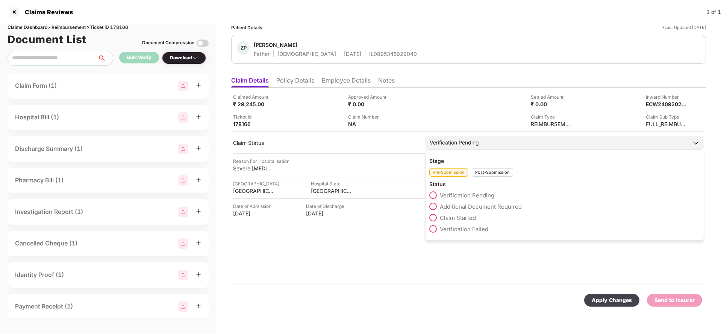
click at [470, 147] on div "Verification Pending" at bounding box center [453, 143] width 49 height 8
click at [487, 173] on div "Post-Submission" at bounding box center [491, 172] width 41 height 9
click at [482, 207] on span "Claim Under Process" at bounding box center [468, 206] width 57 height 7
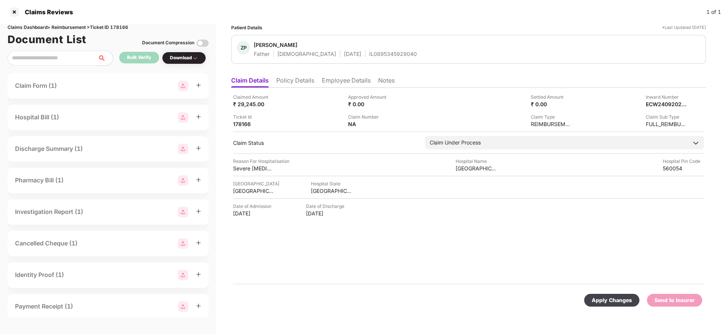
click at [608, 303] on div "Apply Changes" at bounding box center [611, 300] width 40 height 8
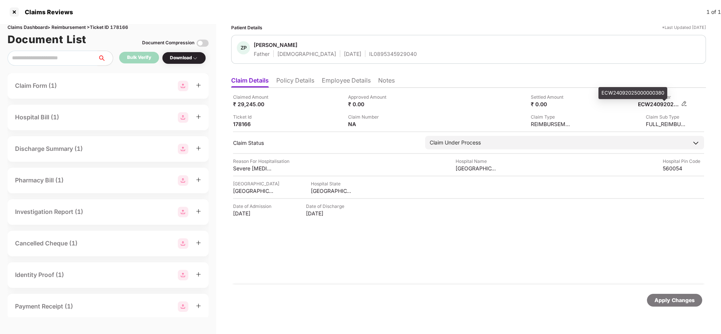
click at [658, 103] on div "ECW24092025000000380" at bounding box center [657, 104] width 41 height 7
copy div "ECW24092025000000380"
click at [369, 56] on div "IL0895345929040" at bounding box center [393, 53] width 48 height 7
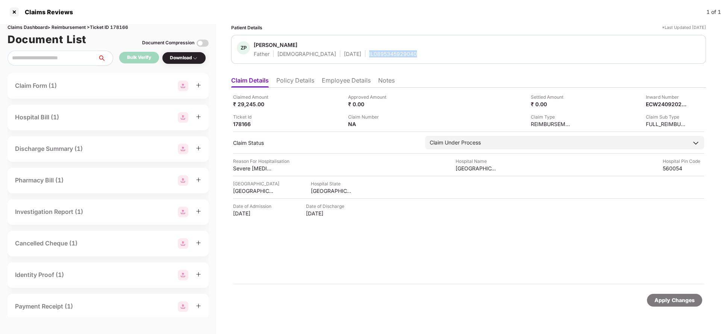
click at [369, 56] on div "IL0895345929040" at bounding box center [393, 53] width 48 height 7
copy div "IL0895345929040"
click at [663, 299] on div "Apply Changes" at bounding box center [674, 300] width 40 height 8
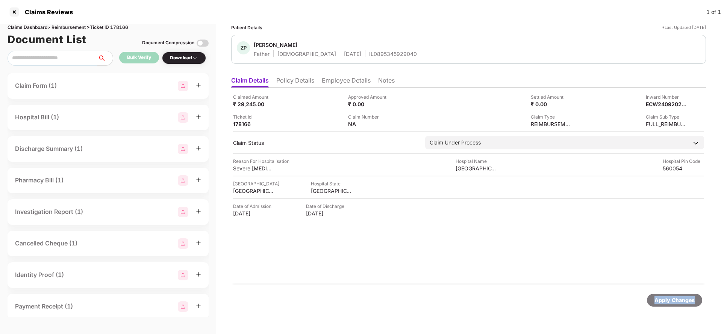
click at [663, 299] on div "Apply Changes" at bounding box center [674, 300] width 40 height 8
click at [117, 26] on div "Claims Dashboard > Reimbursement > Ticket ID 178166" at bounding box center [108, 27] width 201 height 7
click at [663, 294] on div "Apply Changes" at bounding box center [673, 300] width 55 height 13
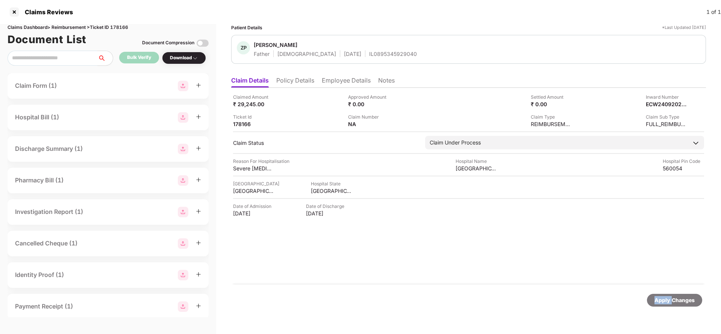
click at [663, 294] on div "Apply Changes" at bounding box center [673, 300] width 55 height 13
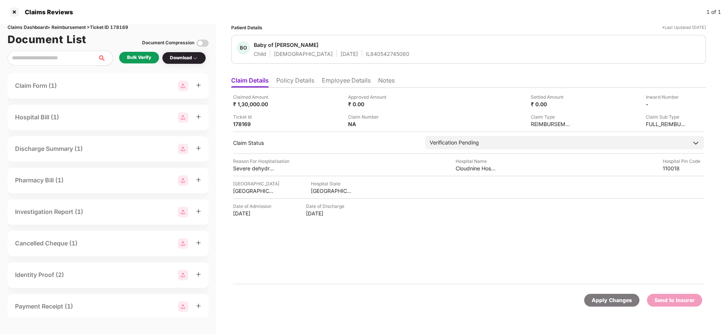
click at [298, 77] on li "Policy Details" at bounding box center [295, 82] width 38 height 11
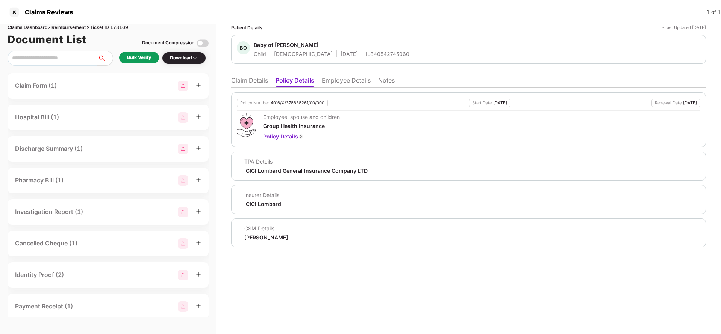
click at [285, 101] on div "4016/X/378638261/00/000" at bounding box center [297, 103] width 54 height 5
copy div "4016/X/378638261/00/000"
click at [366, 56] on div "IL840542745060" at bounding box center [388, 53] width 44 height 7
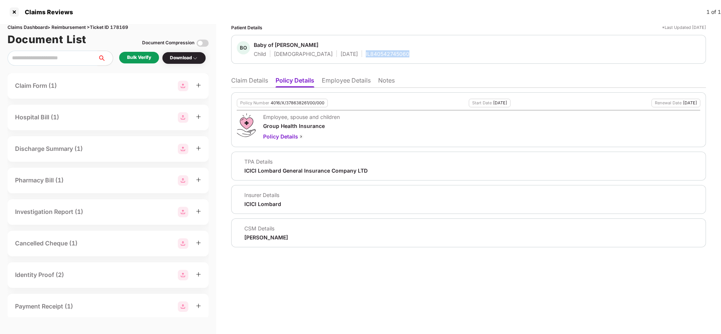
click at [366, 56] on div "IL840542745060" at bounding box center [388, 53] width 44 height 7
copy div "IL840542745060"
click at [340, 85] on li "Employee Details" at bounding box center [346, 82] width 49 height 11
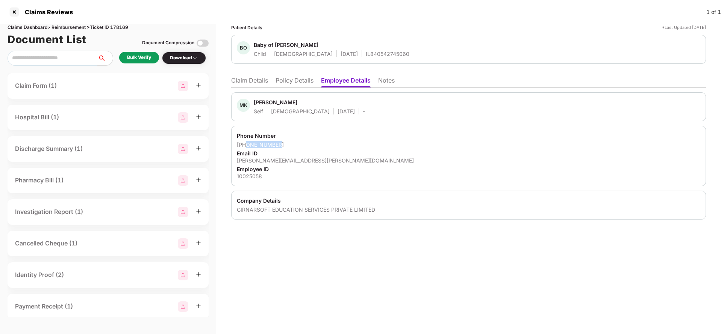
drag, startPoint x: 247, startPoint y: 143, endPoint x: 311, endPoint y: 141, distance: 64.3
click at [311, 141] on div "[PHONE_NUMBER]" at bounding box center [468, 144] width 463 height 7
copy div "9999842799"
click at [272, 161] on div "[PERSON_NAME][EMAIL_ADDRESS][PERSON_NAME][DOMAIN_NAME]" at bounding box center [468, 160] width 463 height 7
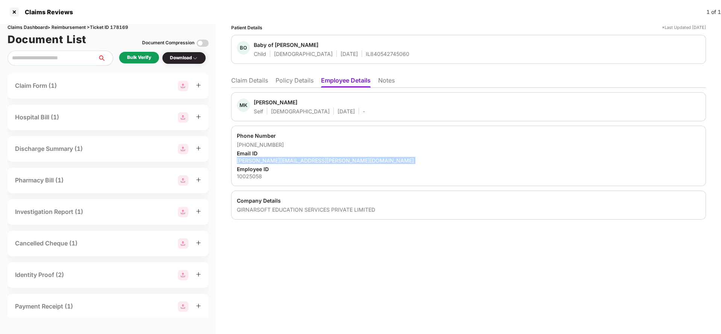
click at [272, 161] on div "[PERSON_NAME][EMAIL_ADDRESS][PERSON_NAME][DOMAIN_NAME]" at bounding box center [468, 160] width 463 height 7
copy div "[PERSON_NAME][EMAIL_ADDRESS][PERSON_NAME][DOMAIN_NAME]"
click at [257, 79] on li "Claim Details" at bounding box center [249, 82] width 37 height 11
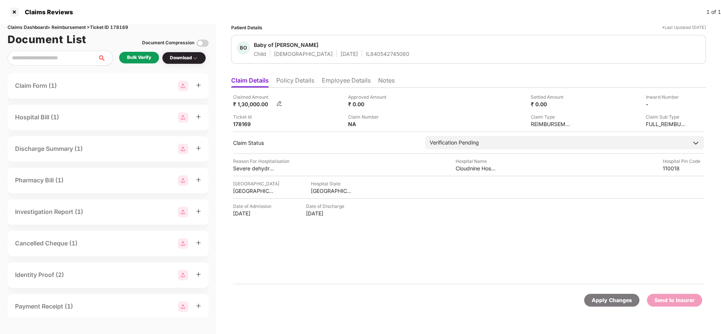
click at [248, 106] on div "₹ 1,30,000.00" at bounding box center [253, 104] width 41 height 7
copy div "1,30,000"
click at [473, 170] on div "Cloudnine Hospital Kids Clinic India Limited" at bounding box center [475, 168] width 41 height 7
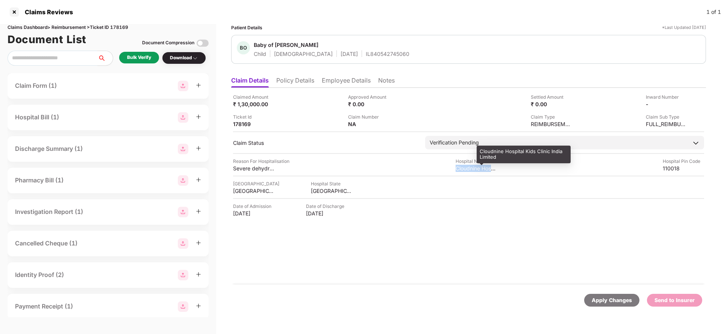
click at [473, 170] on div "Cloudnine Hospital Kids Clinic India Limited" at bounding box center [475, 168] width 41 height 7
copy div "Cloudnine Hospital Kids Clinic India Limited"
click at [139, 53] on div "Bulk Verify" at bounding box center [139, 58] width 40 height 12
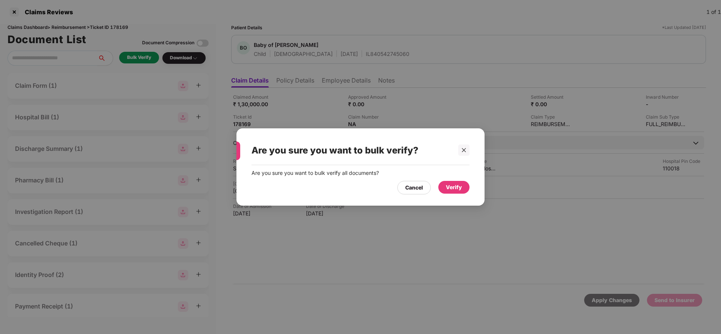
click at [459, 181] on div "Verify" at bounding box center [453, 187] width 31 height 13
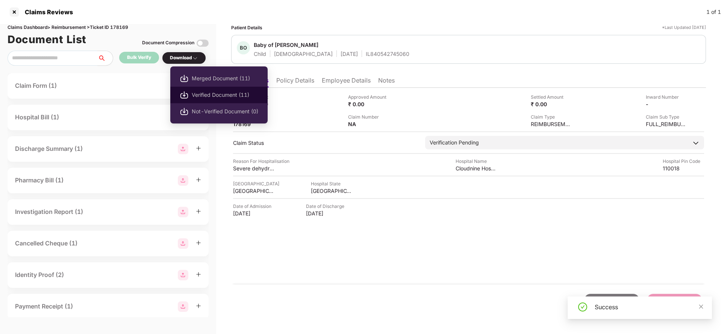
click at [202, 97] on span "Verified Document (11)" at bounding box center [225, 95] width 66 height 8
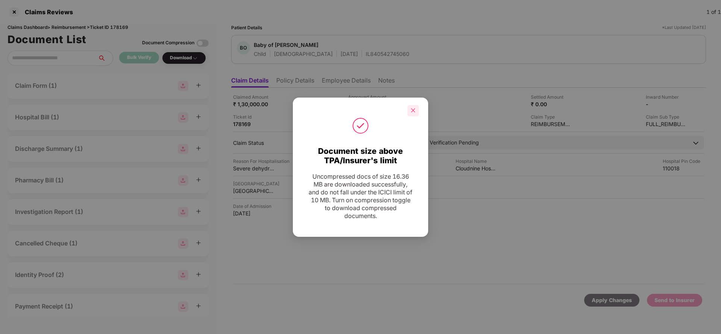
click at [411, 112] on icon "close" at bounding box center [412, 110] width 5 height 5
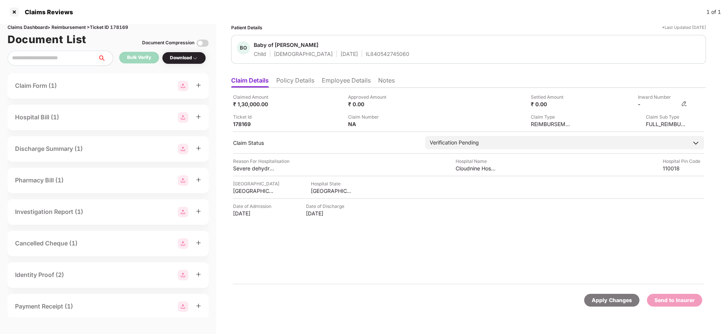
click at [683, 103] on img at bounding box center [684, 104] width 6 height 6
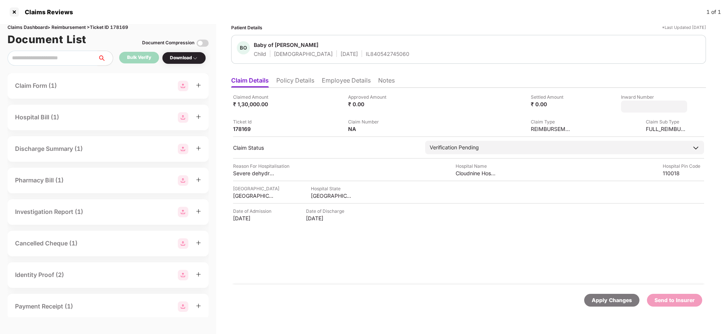
type input "**********"
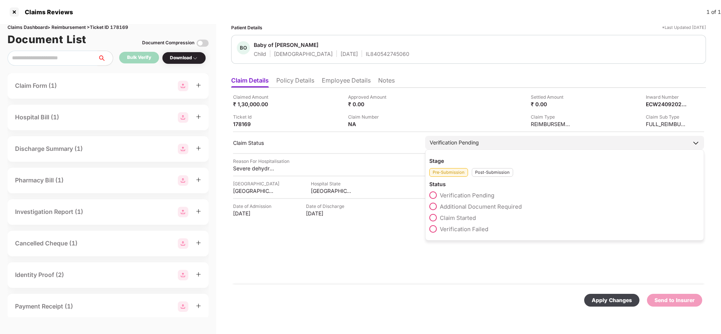
click at [492, 142] on div "Verification Pending" at bounding box center [564, 143] width 279 height 14
click at [496, 172] on div "Post-Submission" at bounding box center [491, 172] width 41 height 9
click at [478, 208] on span "Claim Under Process" at bounding box center [468, 206] width 57 height 7
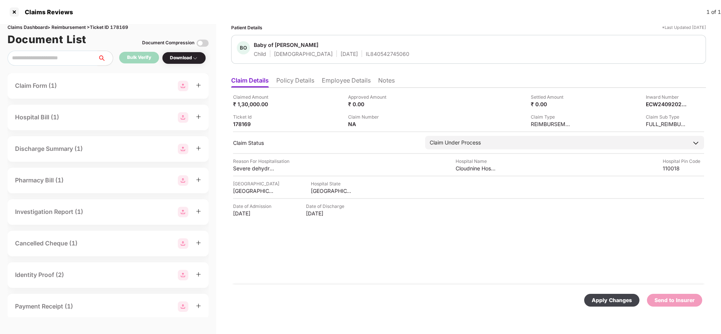
click at [604, 301] on div "Apply Changes" at bounding box center [611, 300] width 40 height 8
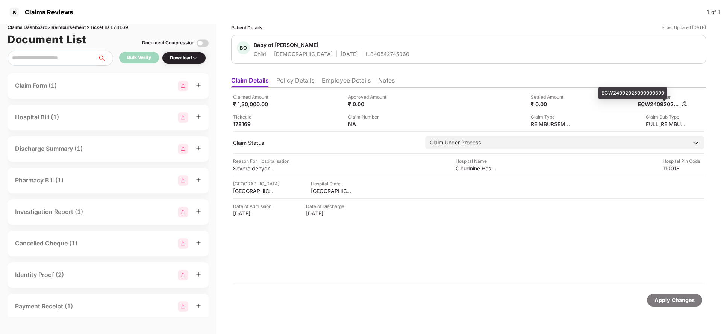
click at [670, 103] on div "ECW24092025000000390" at bounding box center [657, 104] width 41 height 7
copy div "ECW24092025000000390"
click at [366, 48] on span "Baby of Anjani Chaand" at bounding box center [332, 45] width 156 height 9
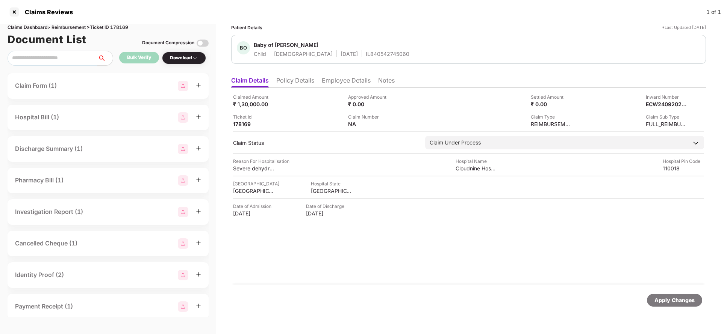
click at [366, 48] on span "Baby of Anjani Chaand" at bounding box center [332, 45] width 156 height 9
click at [361, 60] on div "BO Baby of Anjani Chaand Child Male 09 Aug 2025 IL840542745060" at bounding box center [468, 49] width 474 height 29
copy div "IL840542745060"
click at [668, 300] on div "Apply Changes" at bounding box center [674, 300] width 40 height 8
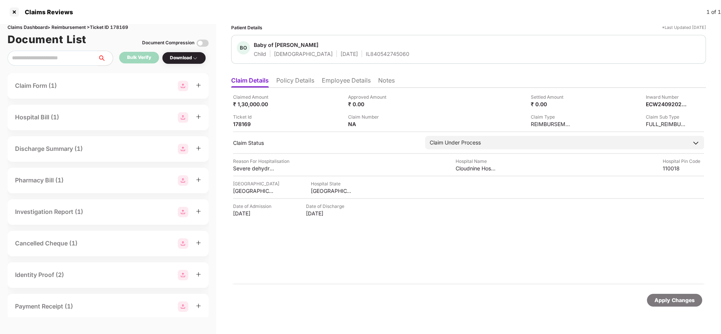
click at [668, 300] on div "Apply Changes" at bounding box center [674, 300] width 40 height 8
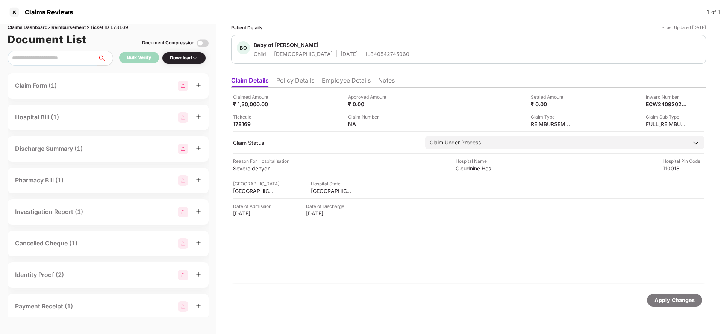
click at [126, 25] on div "Claims Dashboard > Reimbursement > Ticket ID 178169" at bounding box center [108, 27] width 201 height 7
copy div "178169"
click at [663, 299] on div "Apply Changes" at bounding box center [674, 300] width 40 height 8
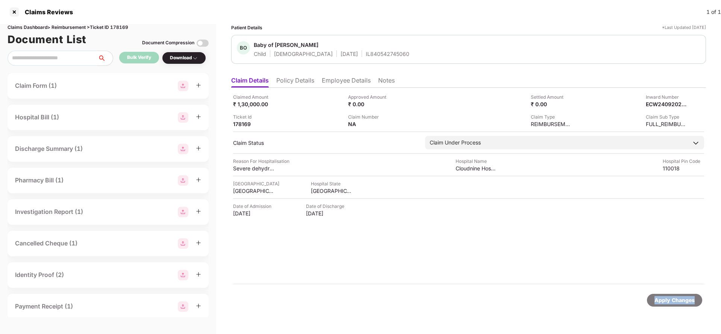
click at [663, 299] on div "Apply Changes" at bounding box center [674, 300] width 40 height 8
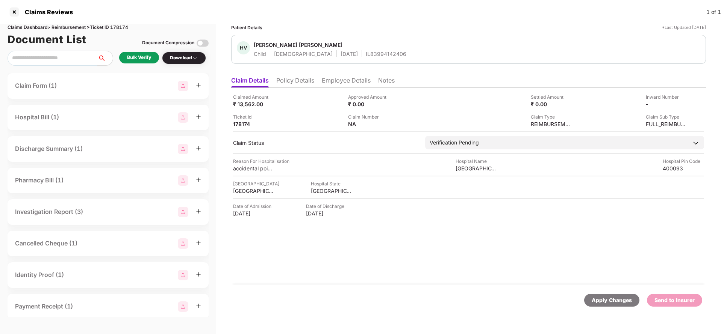
click at [301, 83] on li "Policy Details" at bounding box center [295, 82] width 38 height 11
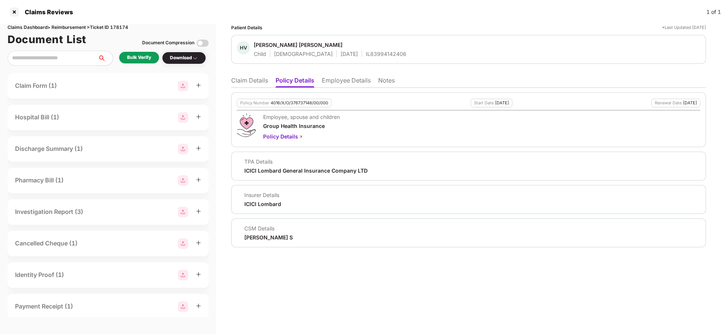
click at [288, 106] on div "Policy Number 4016/X/O/376737148/00/000" at bounding box center [284, 103] width 95 height 9
copy div "4016/X/O/376737148/00/000"
click at [356, 81] on li "Employee Details" at bounding box center [346, 82] width 49 height 11
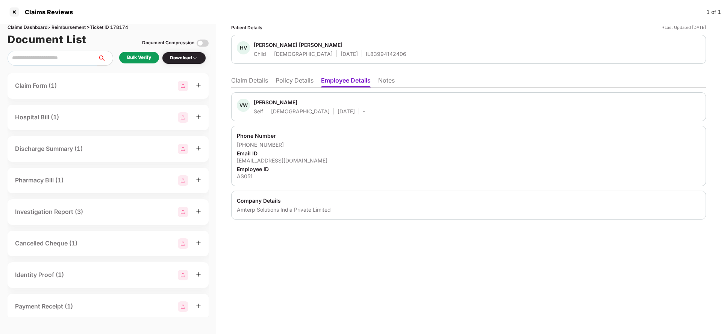
click at [239, 86] on li "Claim Details" at bounding box center [249, 82] width 37 height 11
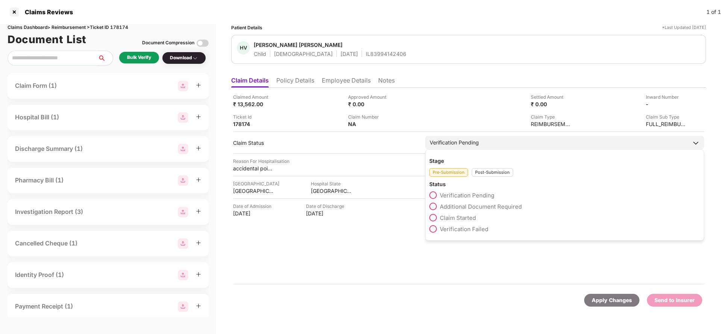
click at [460, 221] on span "Claim Started" at bounding box center [458, 217] width 36 height 7
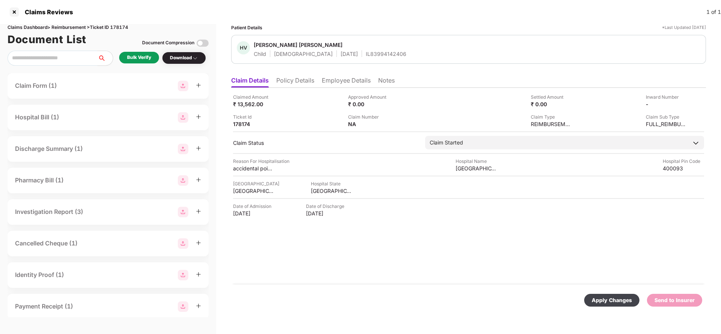
click at [621, 298] on div "Apply Changes" at bounding box center [611, 300] width 40 height 8
click at [340, 76] on ul "Claim Details Policy Details Employee Details Notes" at bounding box center [468, 80] width 474 height 15
click at [340, 80] on li "Employee Details" at bounding box center [346, 82] width 49 height 11
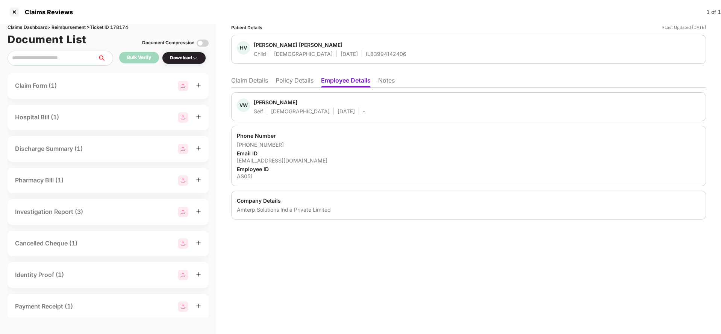
click at [246, 80] on li "Claim Details" at bounding box center [249, 82] width 37 height 11
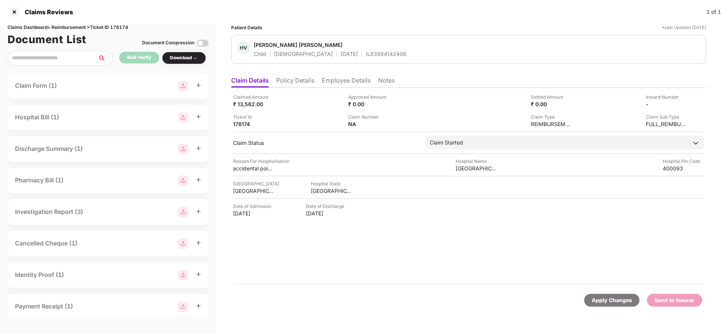
click at [607, 300] on div "Apply Changes" at bounding box center [611, 300] width 40 height 8
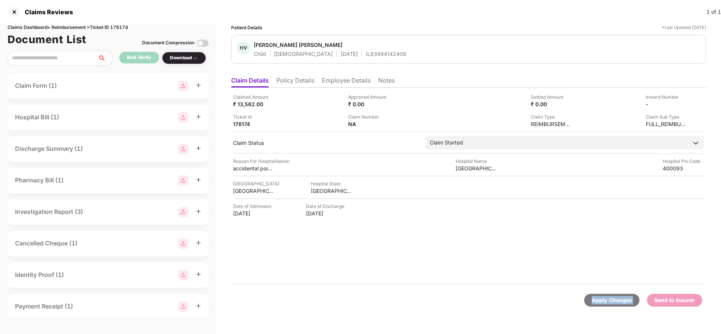
click at [607, 300] on div "Apply Changes" at bounding box center [611, 300] width 40 height 8
click at [116, 28] on div "Claims Dashboard > Reimbursement > Ticket ID 178174" at bounding box center [108, 27] width 201 height 7
copy div "178174"
click at [601, 293] on div "Apply Changes Send to Insurer" at bounding box center [468, 301] width 474 height 32
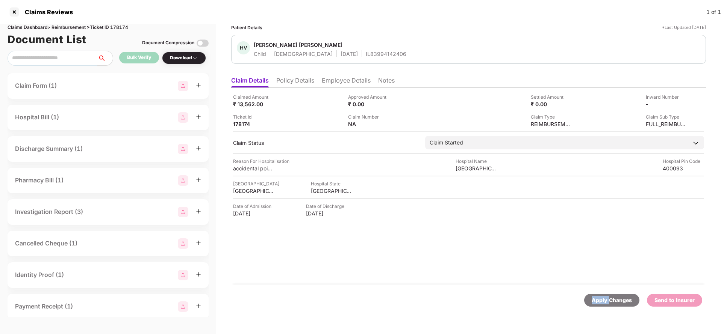
click at [601, 293] on div "Apply Changes Send to Insurer" at bounding box center [468, 301] width 474 height 32
click at [303, 86] on li "Policy Details" at bounding box center [295, 82] width 38 height 11
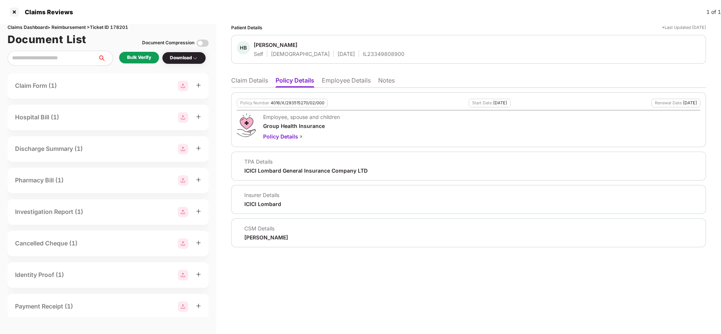
drag, startPoint x: 311, startPoint y: 88, endPoint x: 303, endPoint y: 105, distance: 19.2
click at [303, 105] on div "4016/X/293515270/02/000" at bounding box center [297, 103] width 54 height 5
copy div "4016/X/293515270/02/000"
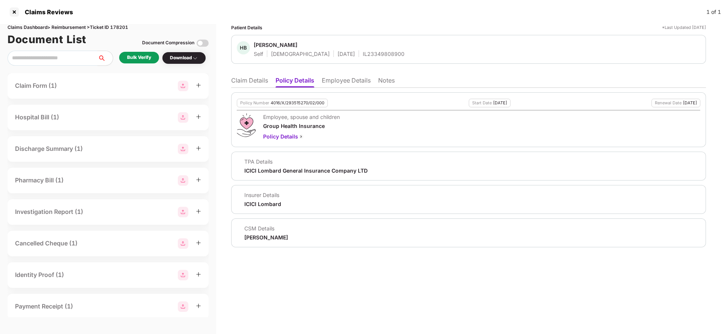
click at [363, 51] on div "IL23349808900" at bounding box center [384, 53] width 42 height 7
click at [363, 53] on div "IL23349808900" at bounding box center [384, 53] width 42 height 7
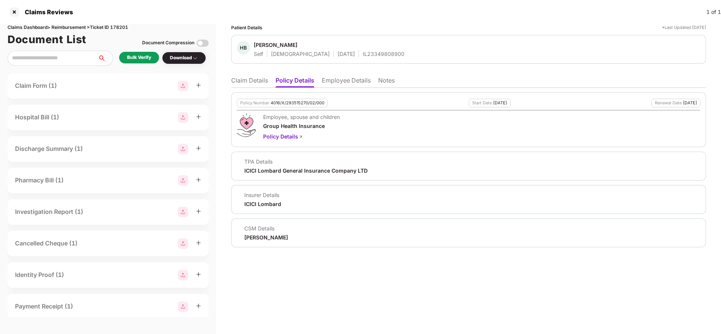
click at [343, 83] on li "Employee Details" at bounding box center [346, 82] width 49 height 11
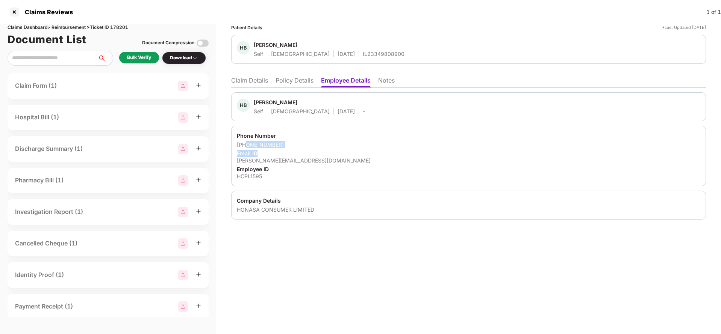
drag, startPoint x: 246, startPoint y: 145, endPoint x: 297, endPoint y: 151, distance: 51.0
click at [297, 151] on div "Phone Number [PHONE_NUMBER] Email ID [PERSON_NAME][EMAIL_ADDRESS][DOMAIN_NAME] …" at bounding box center [468, 156] width 474 height 60
copy div "9677033855"
click at [254, 163] on div "[PERSON_NAME][EMAIL_ADDRESS][DOMAIN_NAME]" at bounding box center [468, 160] width 463 height 7
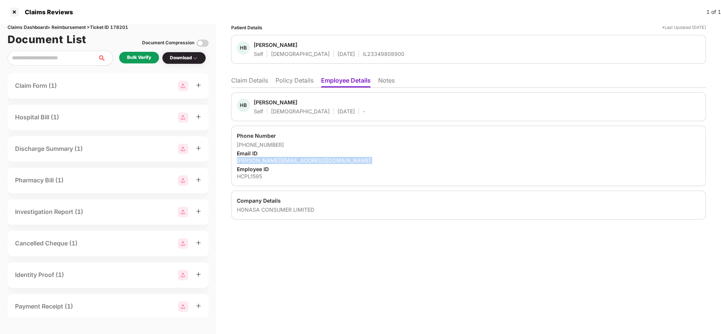
click at [254, 163] on div "[PERSON_NAME][EMAIL_ADDRESS][DOMAIN_NAME]" at bounding box center [468, 160] width 463 height 7
copy div "[PERSON_NAME][EMAIL_ADDRESS][DOMAIN_NAME]"
click at [252, 78] on li "Claim Details" at bounding box center [249, 82] width 37 height 11
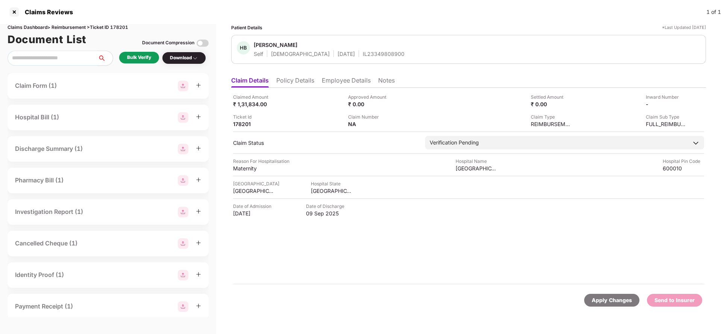
click at [246, 108] on div "Claimed Amount ₹ 1,31,834.00 Approved Amount ₹ 0.00 Settled Amount ₹ 0.00 Inwar…" at bounding box center [468, 111] width 471 height 34
copy div "1,31,834"
click at [481, 170] on div "[GEOGRAPHIC_DATA]" at bounding box center [475, 168] width 41 height 7
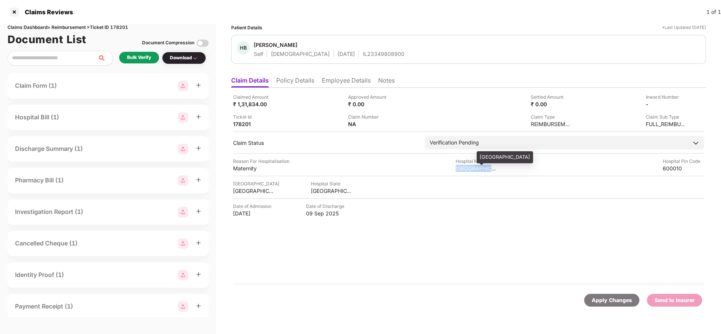
click at [481, 170] on div "[GEOGRAPHIC_DATA]" at bounding box center [475, 168] width 41 height 7
copy div "[GEOGRAPHIC_DATA]"
click at [139, 59] on div "Bulk Verify" at bounding box center [139, 57] width 24 height 7
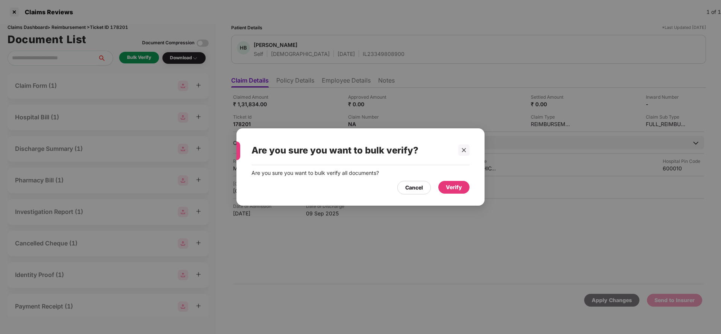
click at [460, 191] on div "Verify" at bounding box center [454, 187] width 16 height 8
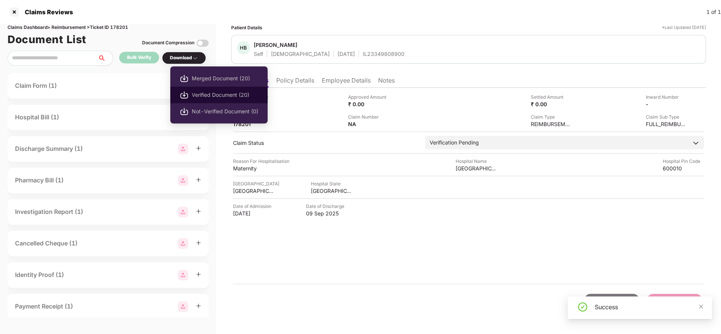
click at [207, 95] on span "Verified Document (20)" at bounding box center [225, 95] width 66 height 8
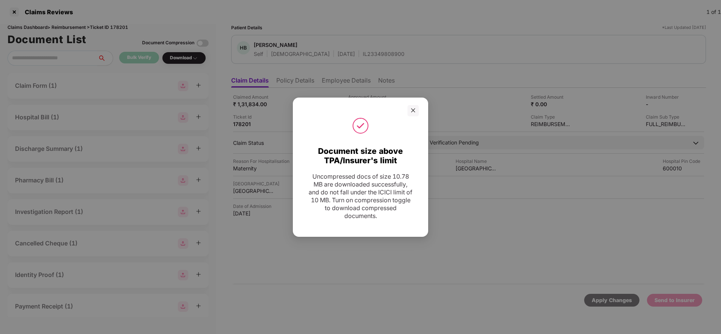
click at [419, 110] on div at bounding box center [360, 110] width 135 height 11
click at [409, 112] on div at bounding box center [412, 110] width 11 height 11
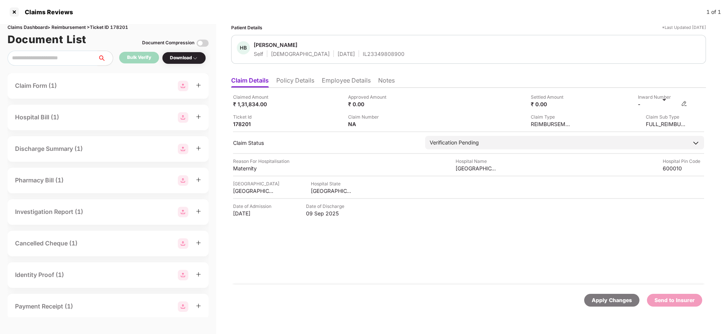
click at [685, 107] on div "-" at bounding box center [661, 104] width 49 height 7
click at [684, 104] on img at bounding box center [684, 104] width 6 height 6
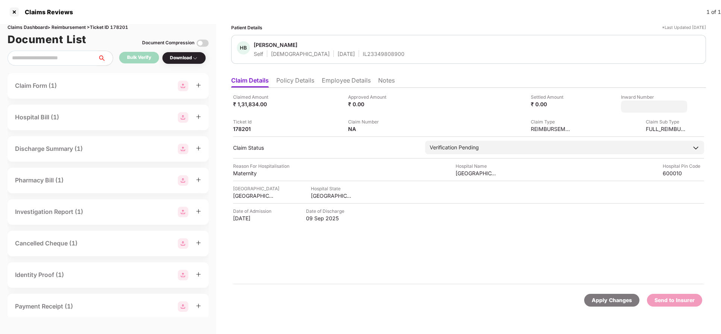
type input "**********"
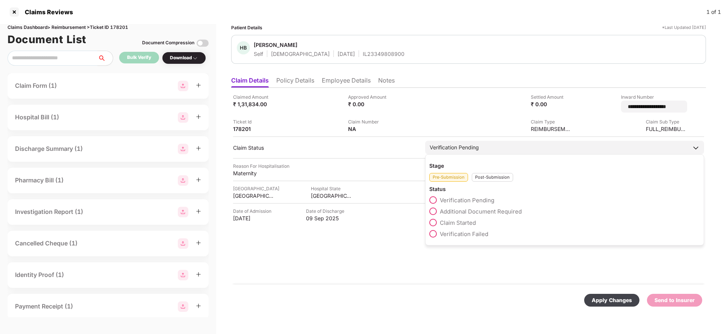
click at [448, 162] on div "Stage" at bounding box center [564, 165] width 270 height 7
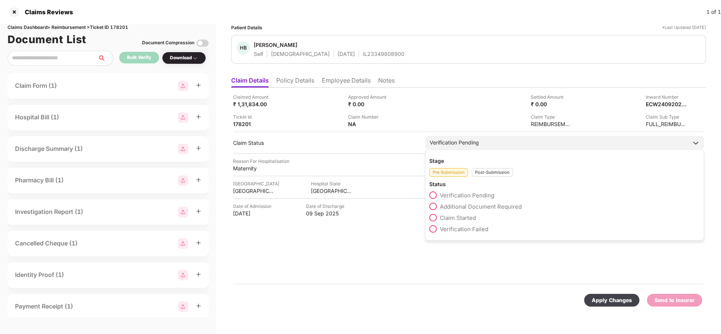
click at [497, 174] on div "Post-Submission" at bounding box center [491, 172] width 41 height 9
click at [459, 203] on label "Claim Under Process" at bounding box center [462, 207] width 67 height 8
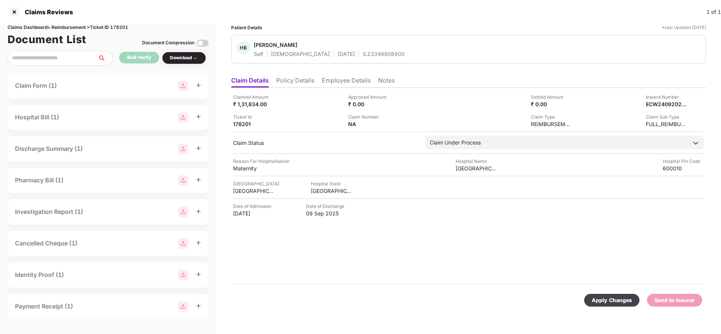
click at [625, 299] on div "Apply Changes" at bounding box center [611, 300] width 40 height 8
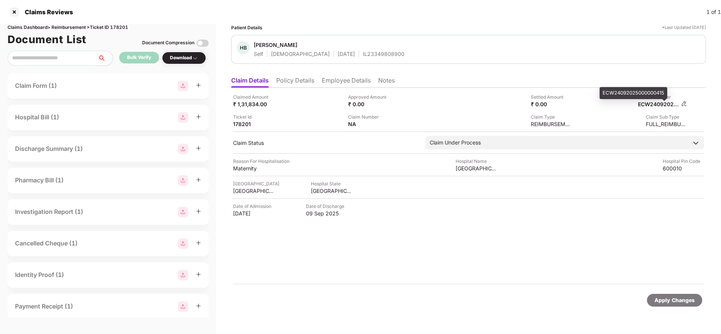
click at [652, 105] on div "ECW24092025000000415" at bounding box center [657, 104] width 41 height 7
copy div "ECW24092025000000415"
click at [363, 56] on div "IL23349808900" at bounding box center [384, 53] width 42 height 7
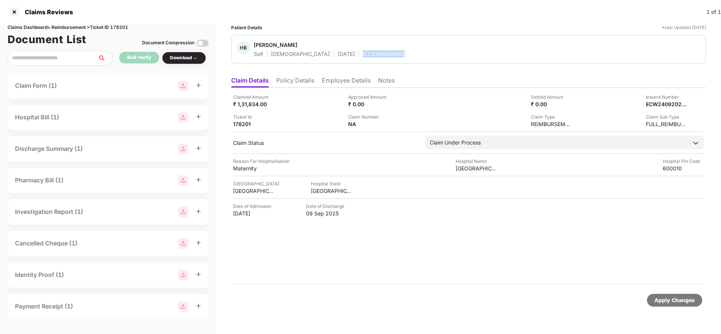
click at [363, 56] on div "IL23349808900" at bounding box center [384, 53] width 42 height 7
copy div "IL23349808900"
click at [663, 304] on div "Apply Changes" at bounding box center [674, 300] width 40 height 8
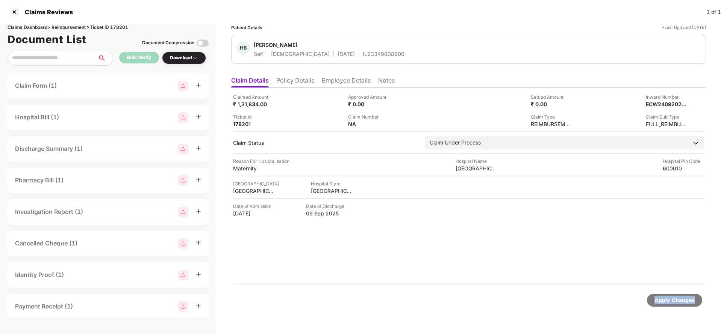
click at [663, 304] on div "Apply Changes" at bounding box center [674, 300] width 40 height 8
click at [121, 29] on div "Claims Dashboard > Reimbursement > Ticket ID 178201" at bounding box center [108, 27] width 201 height 7
copy div "178201"
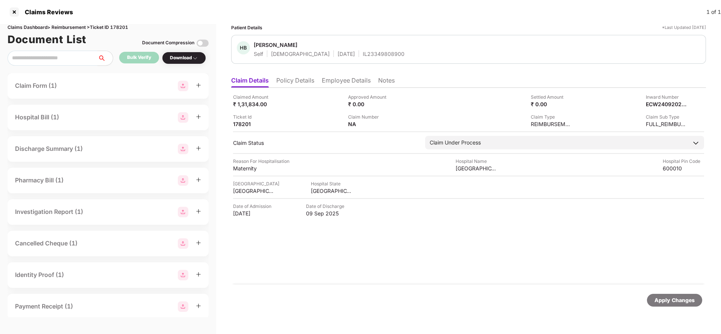
click at [662, 306] on div "Apply Changes" at bounding box center [673, 300] width 55 height 13
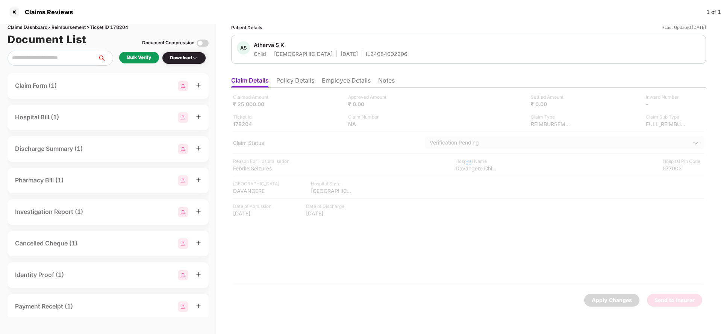
click at [293, 86] on li "Policy Details" at bounding box center [295, 82] width 38 height 11
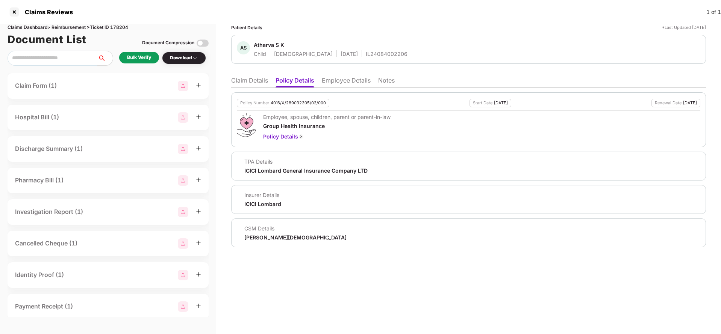
click at [298, 102] on div "4016/X/289032305/02/000" at bounding box center [297, 103] width 55 height 5
copy div "4016/X/289032305/02/000"
click at [346, 78] on li "Employee Details" at bounding box center [346, 82] width 49 height 11
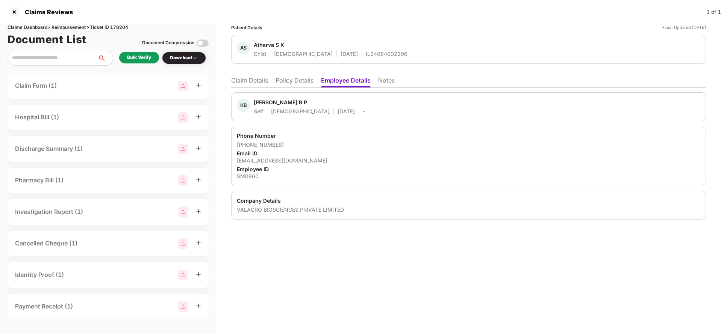
click at [247, 83] on li "Claim Details" at bounding box center [249, 82] width 37 height 11
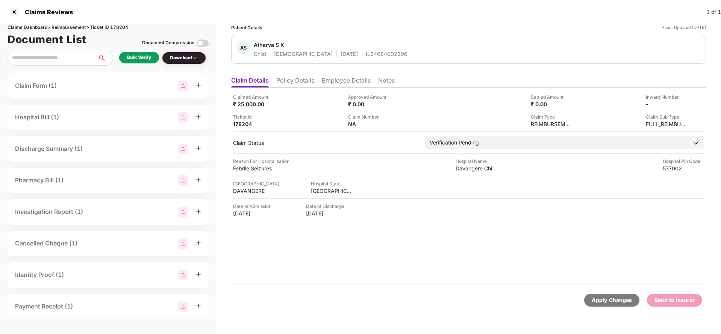
click at [366, 52] on div "IL24084002206" at bounding box center [387, 53] width 42 height 7
copy div "IL24084002206"
click at [346, 76] on ul "Claim Details Policy Details Employee Details Notes" at bounding box center [468, 80] width 474 height 15
click at [345, 82] on li "Employee Details" at bounding box center [346, 82] width 49 height 11
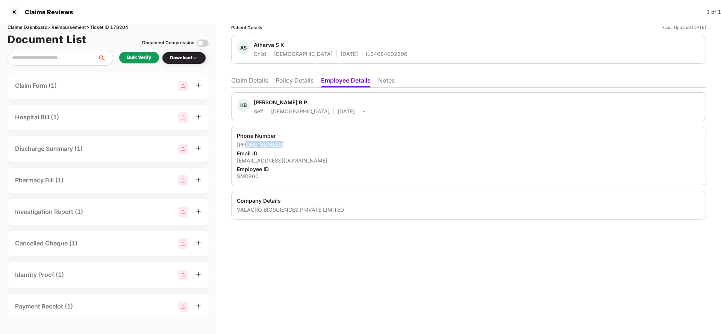
drag, startPoint x: 246, startPoint y: 146, endPoint x: 307, endPoint y: 146, distance: 60.5
click at [307, 146] on div "[PHONE_NUMBER]" at bounding box center [468, 144] width 463 height 7
copy div "8792940390"
click at [245, 75] on ul "Claim Details Policy Details Employee Details Notes" at bounding box center [468, 80] width 474 height 15
click at [249, 73] on ul "Claim Details Policy Details Employee Details Notes" at bounding box center [468, 80] width 474 height 15
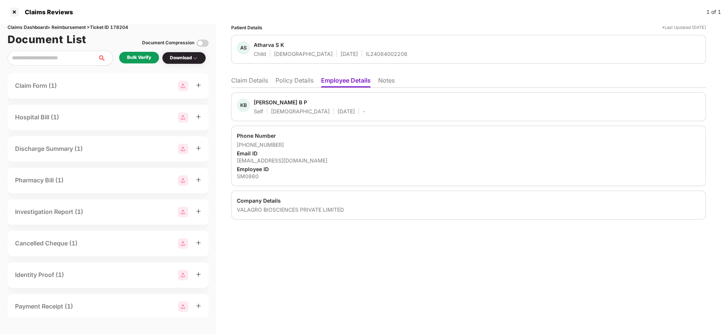
click at [248, 79] on li "Claim Details" at bounding box center [249, 82] width 37 height 11
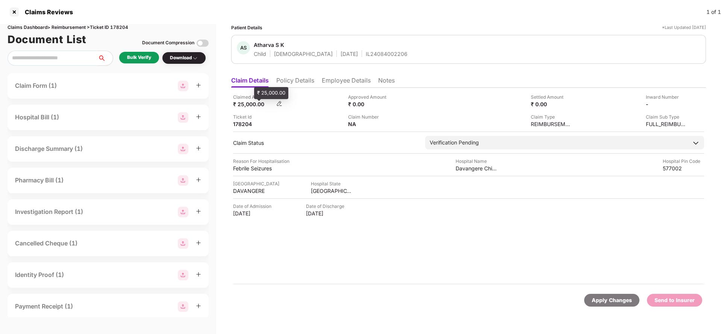
click at [240, 106] on div "₹ 25,000.00" at bounding box center [253, 104] width 41 height 7
copy div "25,000"
click at [480, 171] on div "Davangere Child Care" at bounding box center [475, 168] width 41 height 7
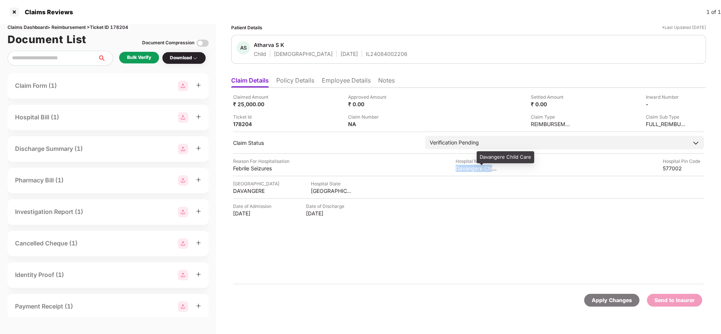
click at [480, 171] on div "Davangere Child Care" at bounding box center [475, 168] width 41 height 7
copy div "Davangere Child Care"
click at [148, 60] on div "Bulk Verify" at bounding box center [139, 57] width 24 height 7
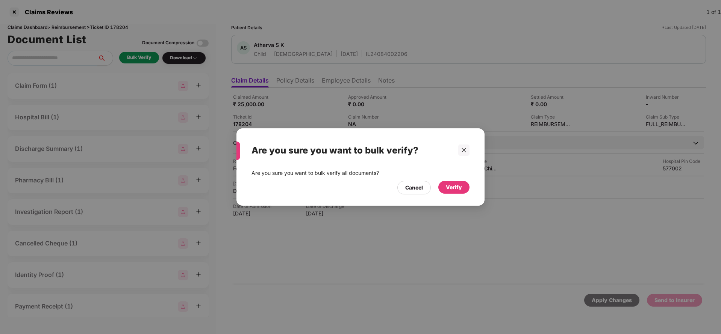
click at [440, 182] on div "Verify" at bounding box center [453, 187] width 31 height 13
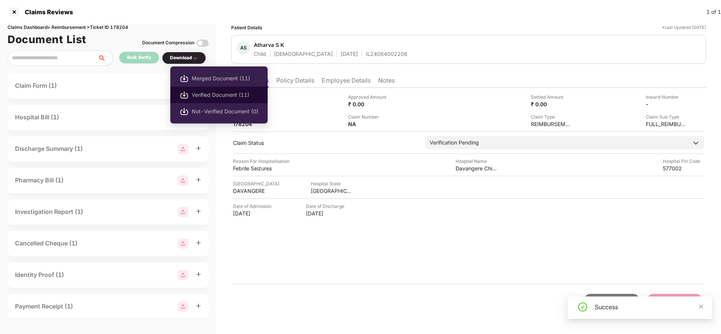
click at [208, 92] on span "Verified Document (11)" at bounding box center [225, 95] width 66 height 8
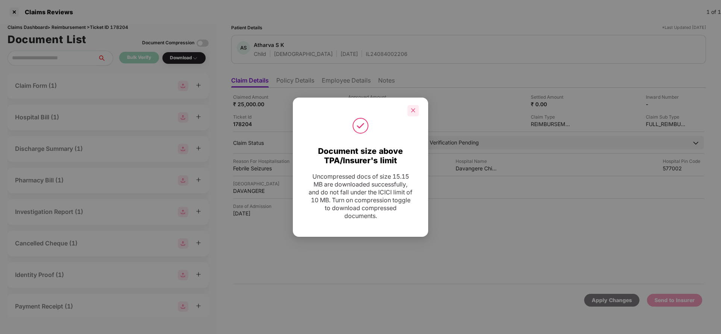
click at [411, 110] on icon "close" at bounding box center [412, 110] width 5 height 5
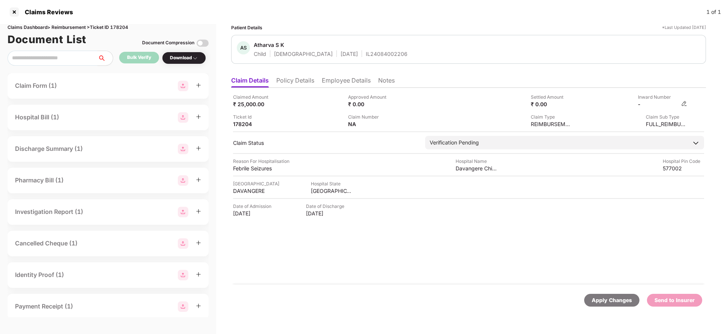
click at [685, 104] on img at bounding box center [684, 104] width 6 height 6
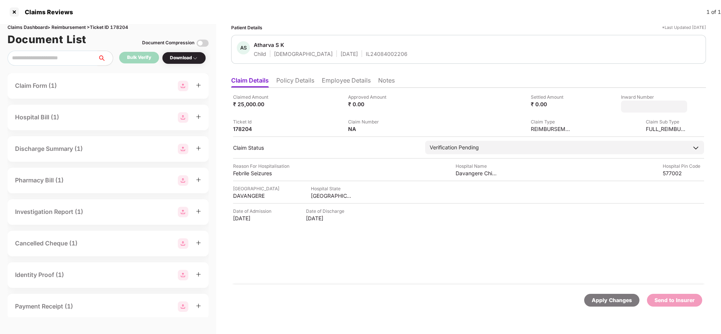
type input "**********"
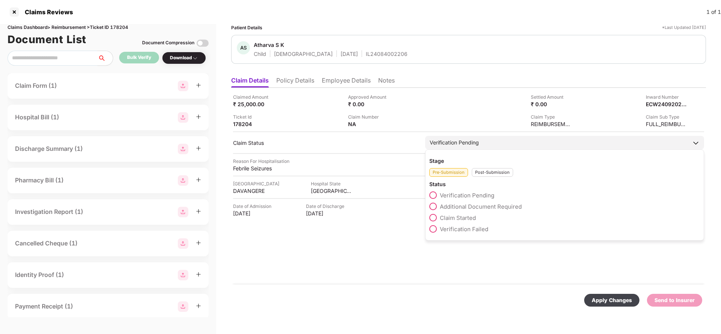
click at [488, 142] on div "Verification Pending" at bounding box center [564, 143] width 279 height 14
click at [488, 175] on div "Post-Submission" at bounding box center [491, 172] width 41 height 9
click at [471, 208] on span "Claim Under Process" at bounding box center [468, 206] width 57 height 7
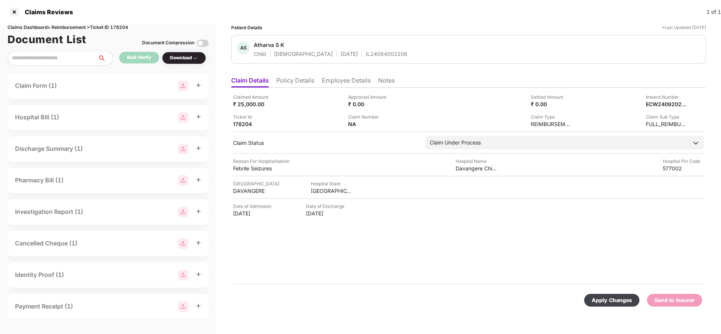
click at [618, 297] on div "Apply Changes" at bounding box center [611, 300] width 40 height 8
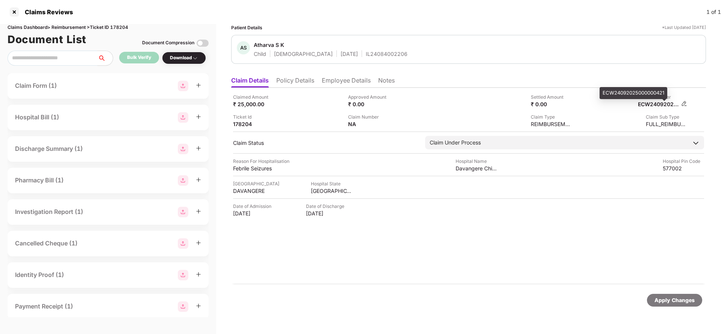
click at [661, 106] on div "ECW24092025000000421" at bounding box center [657, 104] width 41 height 7
copy div "ECW24092025000000421"
click at [355, 60] on div "AS Atharva S K Child [DEMOGRAPHIC_DATA] [DATE] IL24084002206" at bounding box center [468, 49] width 474 height 29
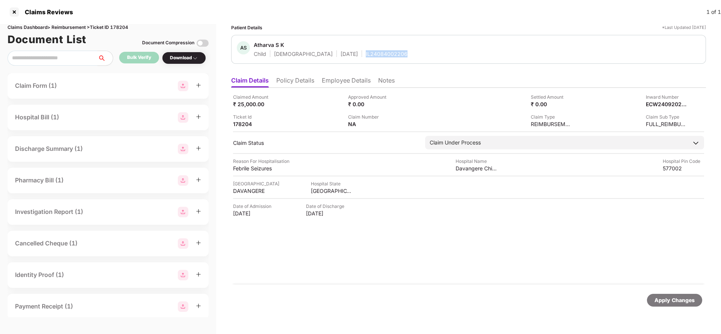
click at [355, 60] on div "AS Atharva S K Child [DEMOGRAPHIC_DATA] [DATE] IL24084002206" at bounding box center [468, 49] width 474 height 29
copy div "IL24084002206"
click at [686, 302] on div "Apply Changes" at bounding box center [674, 300] width 40 height 8
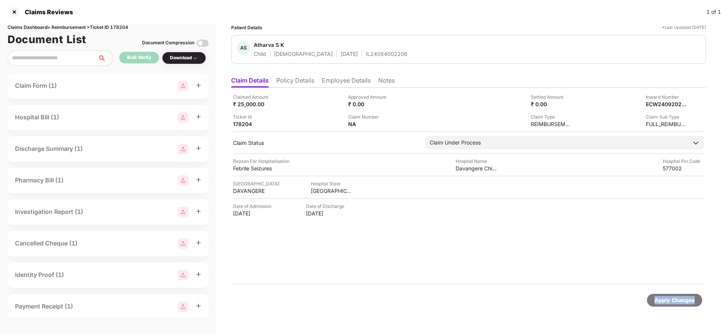
click at [686, 302] on div "Apply Changes" at bounding box center [674, 300] width 40 height 8
click at [123, 24] on div "Claims Dashboard > Reimbursement > Ticket ID 178204" at bounding box center [108, 27] width 201 height 7
copy div "178204"
click at [669, 302] on div "Apply Changes" at bounding box center [674, 300] width 40 height 8
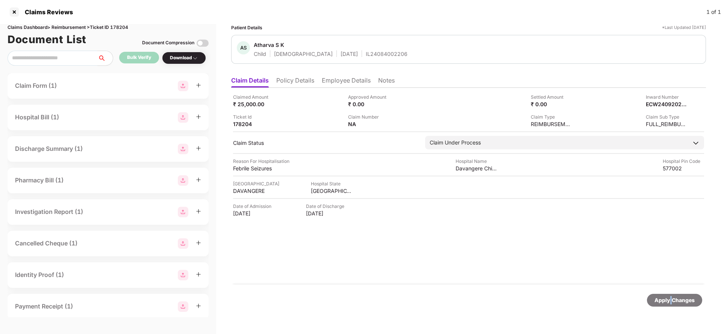
click at [669, 302] on div "Apply Changes" at bounding box center [674, 300] width 40 height 8
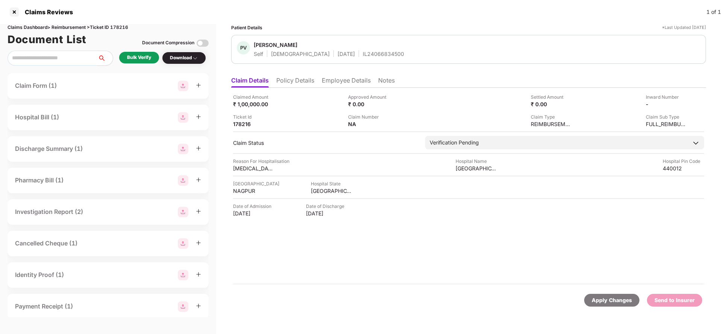
click at [287, 79] on li "Policy Details" at bounding box center [295, 82] width 38 height 11
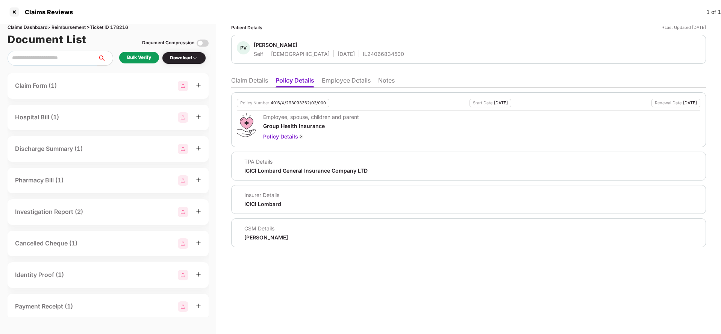
click at [293, 103] on div "4016/X/293093362/02/000" at bounding box center [297, 103] width 55 height 5
copy div "4016/X/293093362/02/000"
click at [363, 54] on div "IL24066834500" at bounding box center [383, 53] width 41 height 7
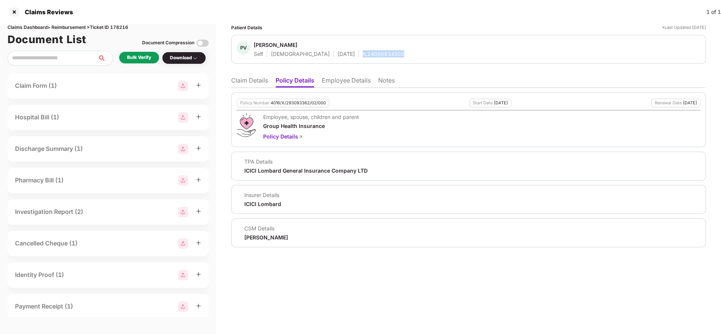
click at [363, 54] on div "IL24066834500" at bounding box center [383, 53] width 41 height 7
copy div "IL24066834500"
click at [242, 84] on li "Claim Details" at bounding box center [249, 82] width 37 height 11
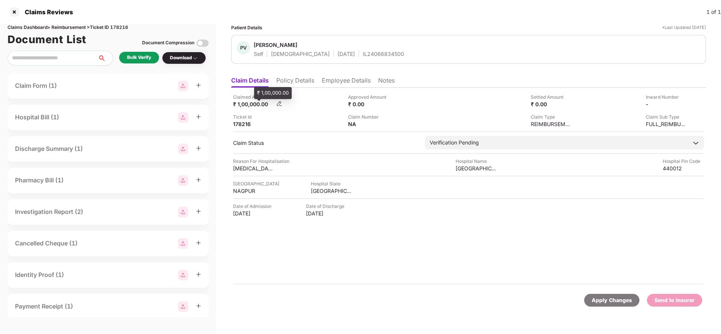
click at [249, 105] on div "₹ 1,00,000.00" at bounding box center [253, 104] width 41 height 7
copy div "1,00,000"
click at [477, 171] on div "[GEOGRAPHIC_DATA]" at bounding box center [475, 168] width 41 height 7
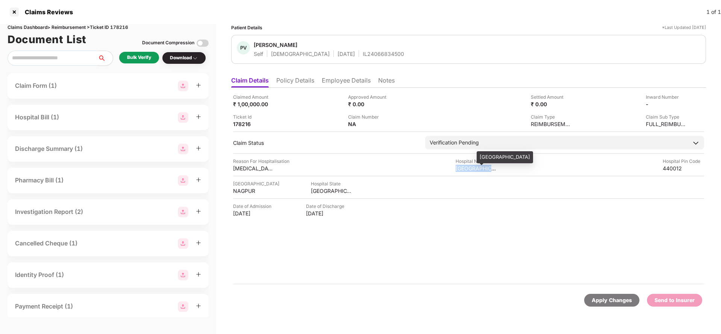
click at [477, 171] on div "[GEOGRAPHIC_DATA]" at bounding box center [475, 168] width 41 height 7
copy div "[GEOGRAPHIC_DATA]"
click at [138, 56] on div "Bulk Verify" at bounding box center [139, 57] width 24 height 7
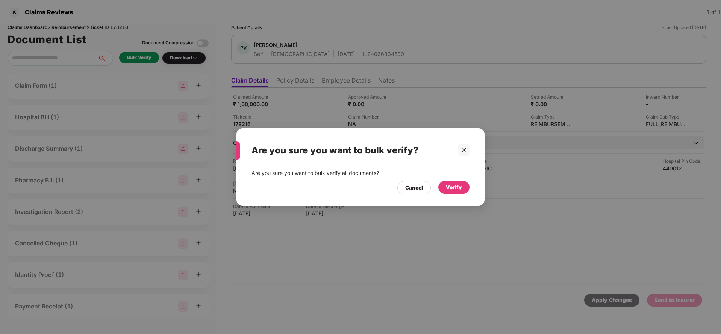
click at [459, 185] on div "Verify" at bounding box center [454, 187] width 16 height 8
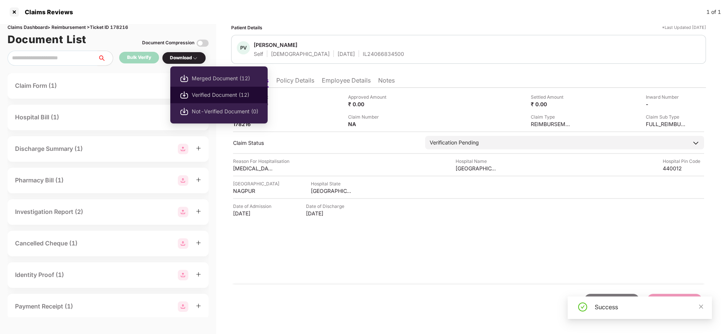
click at [213, 96] on span "Verified Document (12)" at bounding box center [225, 95] width 66 height 8
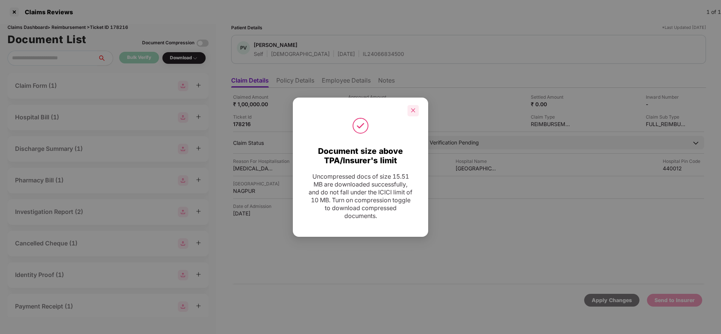
click at [414, 113] on icon "close" at bounding box center [412, 110] width 5 height 5
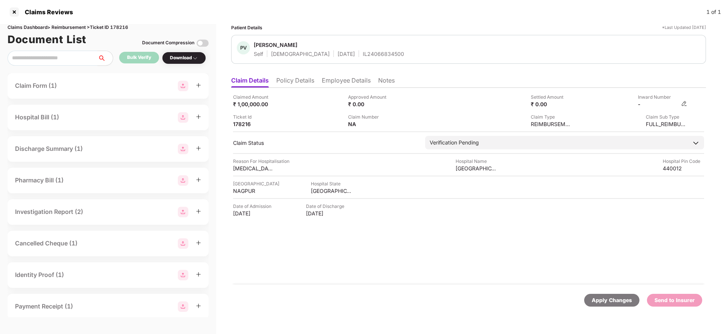
click at [683, 103] on img at bounding box center [684, 104] width 6 height 6
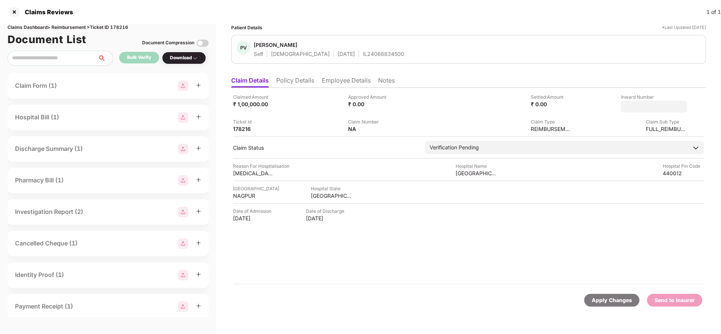
type input "**********"
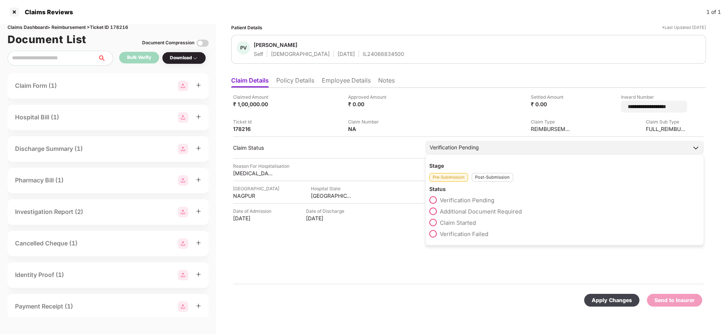
click at [478, 142] on div "Verification Pending" at bounding box center [564, 148] width 279 height 14
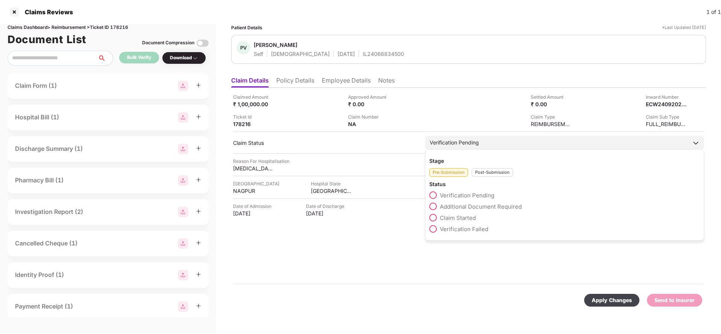
click at [487, 176] on div "Post-Submission" at bounding box center [491, 172] width 41 height 9
click at [471, 206] on span "Claim Under Process" at bounding box center [468, 206] width 57 height 7
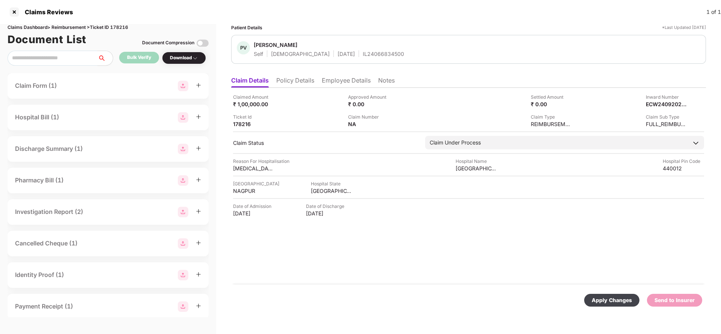
click at [609, 304] on div "Apply Changes" at bounding box center [611, 300] width 40 height 8
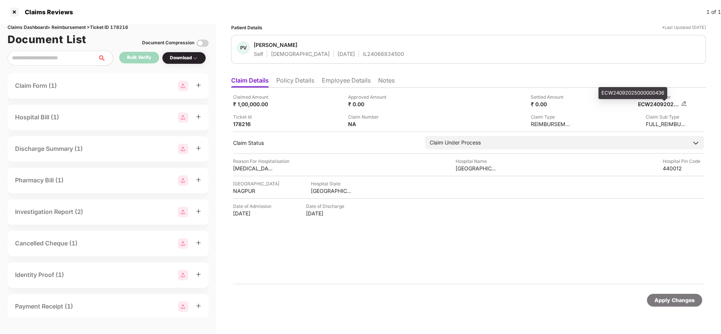
click at [659, 101] on div "ECW24092025000000436" at bounding box center [657, 104] width 41 height 7
copy div "ECW24092025000000436"
click at [363, 57] on div "IL24066834500" at bounding box center [383, 53] width 41 height 7
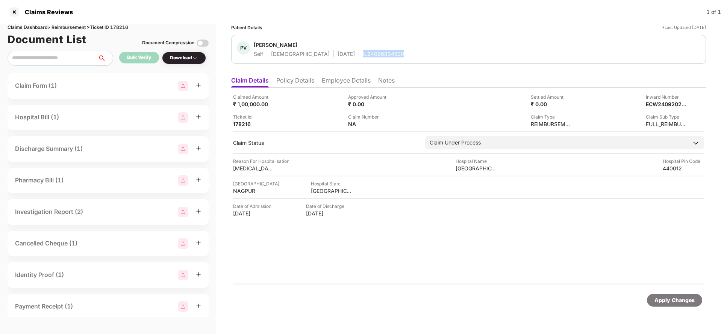
click at [363, 57] on div "IL24066834500" at bounding box center [383, 53] width 41 height 7
copy div "IL24066834500"
click at [667, 298] on div "Apply Changes" at bounding box center [674, 300] width 40 height 8
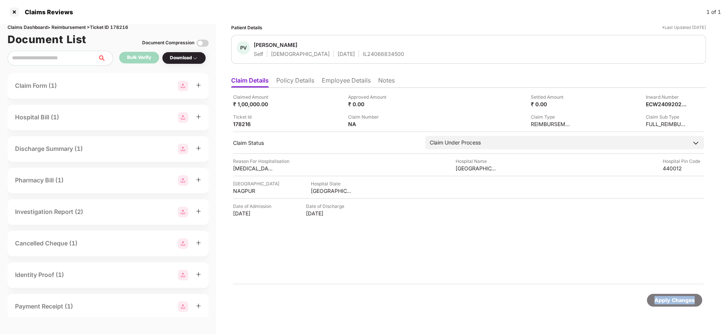
click at [667, 298] on div "Apply Changes" at bounding box center [674, 300] width 40 height 8
click at [123, 26] on div "Claims Dashboard > Reimbursement > Ticket ID 178216" at bounding box center [108, 27] width 201 height 7
copy div "178216"
click at [659, 304] on div "Apply Changes" at bounding box center [674, 300] width 40 height 8
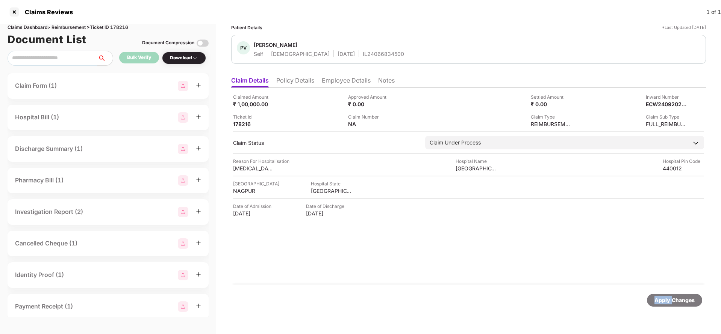
click at [659, 304] on div "Apply Changes" at bounding box center [674, 300] width 40 height 8
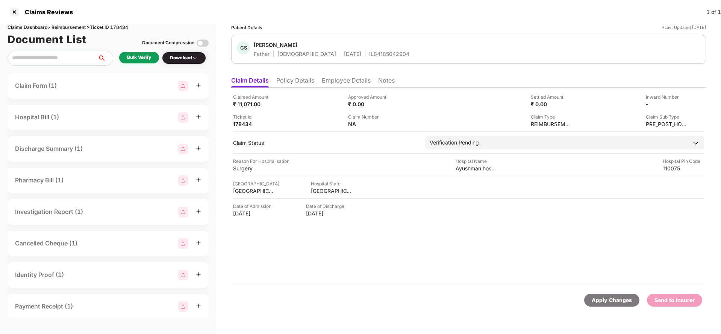
click at [298, 85] on li "Policy Details" at bounding box center [295, 82] width 38 height 11
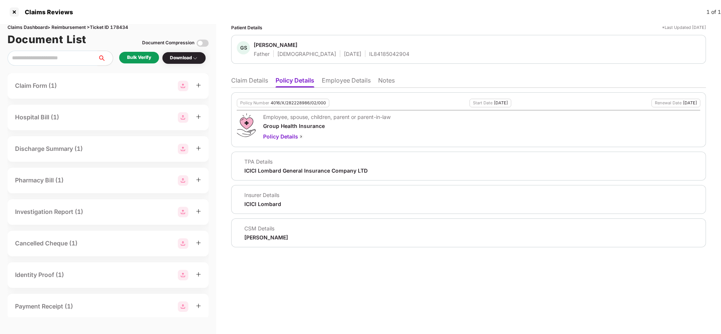
click at [295, 103] on div "4016/X/282228986/02/000" at bounding box center [297, 103] width 55 height 5
copy div "4016/X/282228986/02/000"
click at [369, 57] on div "IL84185042904" at bounding box center [389, 53] width 40 height 7
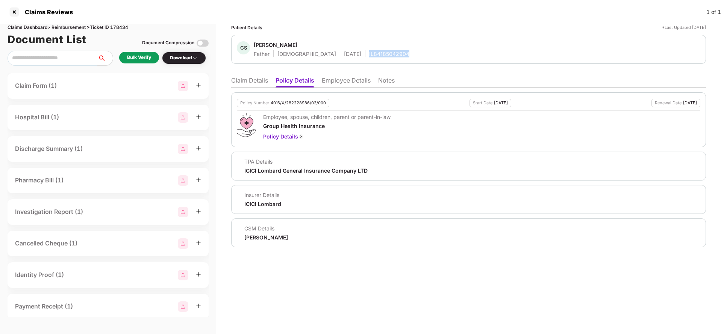
click at [369, 57] on div "IL84185042904" at bounding box center [389, 53] width 40 height 7
copy div "IL84185042904"
click at [335, 88] on div "Policy Number 4016/X/282228986/02/000 Start Date [DATE] Renewal Date [DATE] Emp…" at bounding box center [468, 168] width 474 height 160
click at [344, 80] on li "Employee Details" at bounding box center [346, 82] width 49 height 11
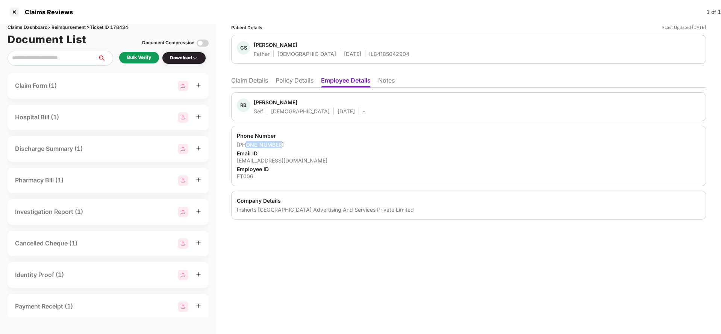
drag, startPoint x: 247, startPoint y: 146, endPoint x: 312, endPoint y: 139, distance: 65.0
click at [312, 139] on div "Phone Number [PHONE_NUMBER] Email ID [EMAIL_ADDRESS][DOMAIN_NAME] Employee ID F…" at bounding box center [468, 156] width 474 height 60
copy div "8285263357"
click at [243, 80] on li "Claim Details" at bounding box center [249, 82] width 37 height 11
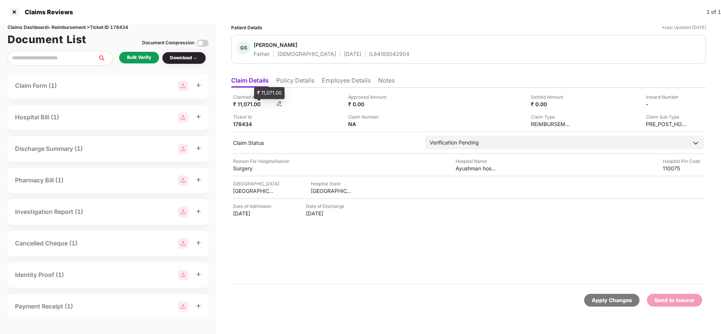
click at [246, 101] on div "₹ 11,071.00" at bounding box center [253, 104] width 41 height 7
copy div "11,071"
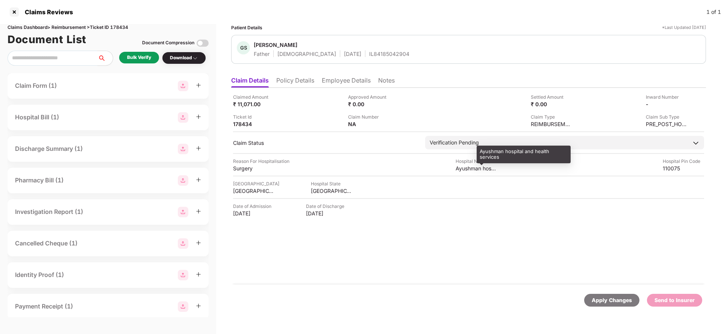
click at [477, 168] on div "Ayushman hospital and health services" at bounding box center [475, 168] width 41 height 7
copy div "Ayushman hospital and health services"
click at [142, 58] on div "Bulk Verify" at bounding box center [139, 57] width 24 height 7
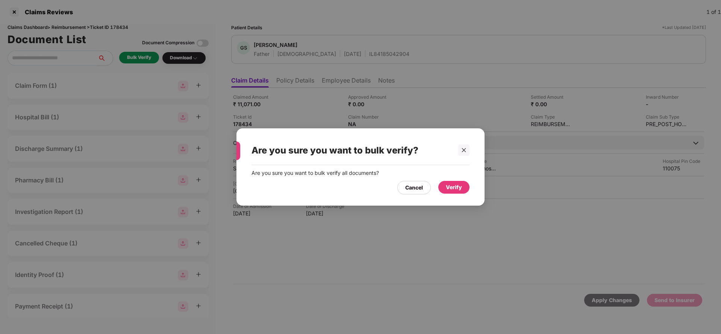
click at [447, 186] on div "Verify" at bounding box center [454, 187] width 16 height 8
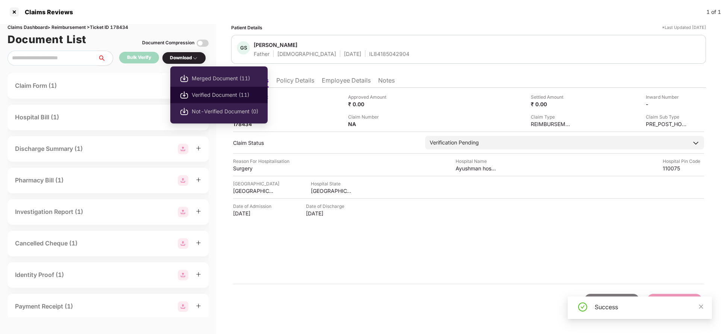
click at [202, 95] on span "Verified Document (11)" at bounding box center [225, 95] width 66 height 8
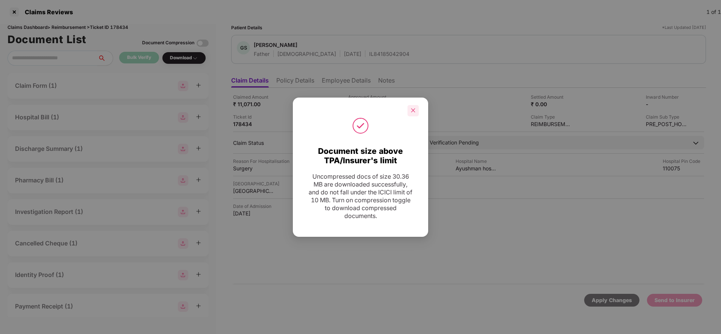
click at [411, 111] on icon "close" at bounding box center [412, 110] width 5 height 5
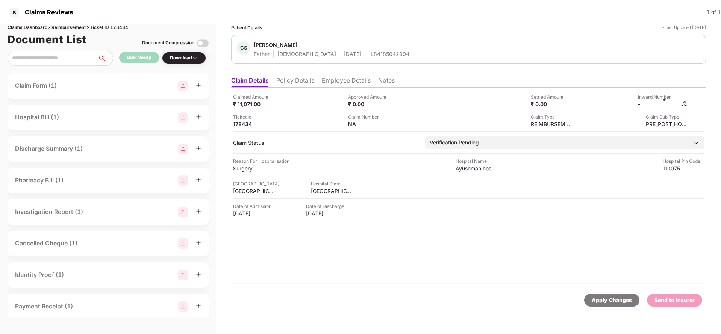
click at [682, 103] on img at bounding box center [684, 104] width 6 height 6
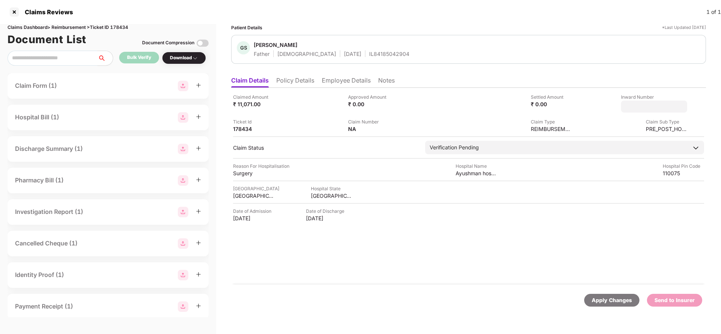
type input "**********"
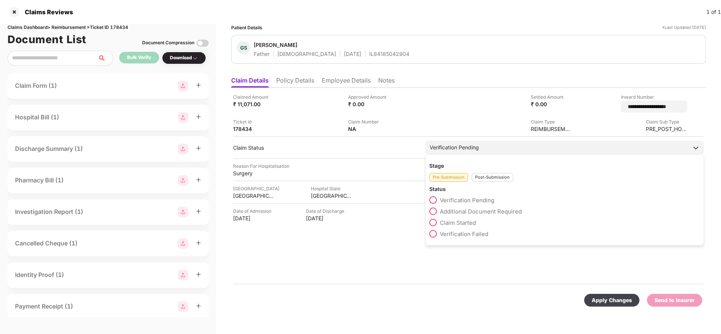
click at [464, 146] on div "Verification Pending" at bounding box center [453, 147] width 49 height 8
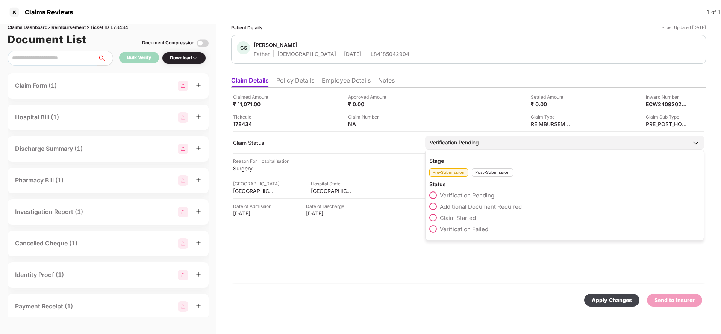
click at [488, 172] on div "Post-Submission" at bounding box center [491, 172] width 41 height 9
click at [464, 207] on span "Claim Under Process" at bounding box center [468, 206] width 57 height 7
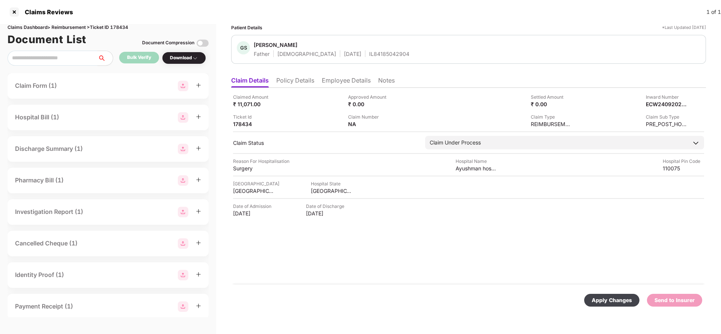
click at [606, 301] on div "Apply Changes" at bounding box center [611, 300] width 40 height 8
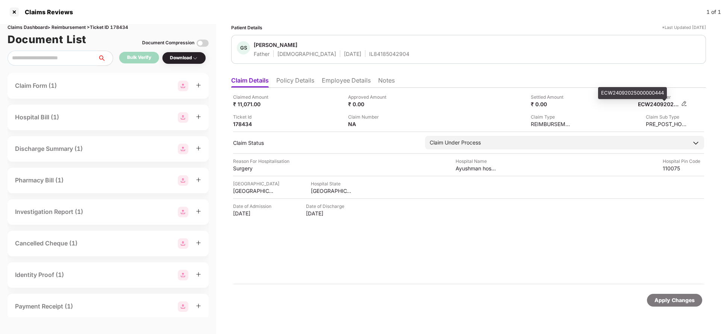
click at [664, 103] on div "ECW24092025000000444" at bounding box center [657, 104] width 41 height 7
copy div "ECW24092025000000444"
click at [369, 54] on div "IL84185042904" at bounding box center [389, 53] width 40 height 7
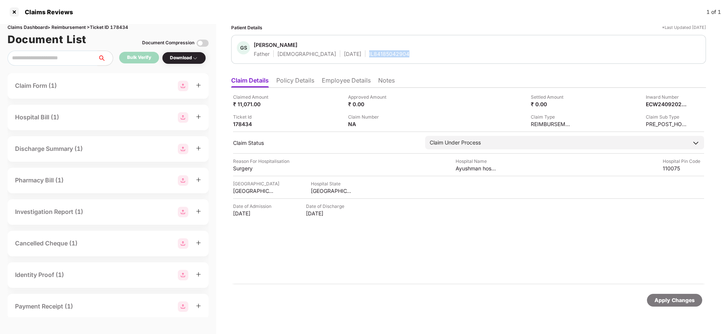
click at [369, 54] on div "IL84185042904" at bounding box center [389, 53] width 40 height 7
copy div "IL84185042904"
click at [674, 304] on div "Apply Changes" at bounding box center [674, 300] width 40 height 8
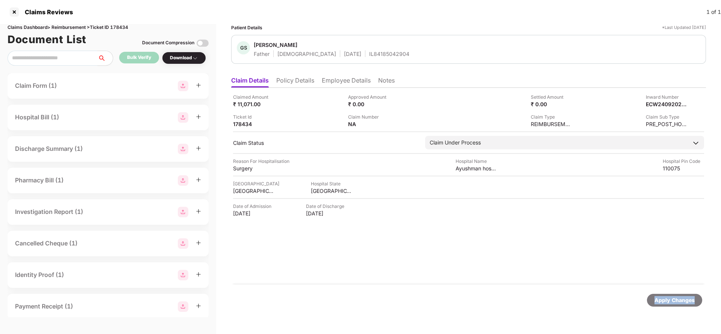
click at [674, 304] on div "Apply Changes" at bounding box center [674, 300] width 40 height 8
click at [122, 29] on div "Claims Dashboard > Reimbursement > Ticket ID 178434" at bounding box center [108, 27] width 201 height 7
copy div "178434"
click at [673, 294] on div "Apply Changes" at bounding box center [673, 300] width 55 height 13
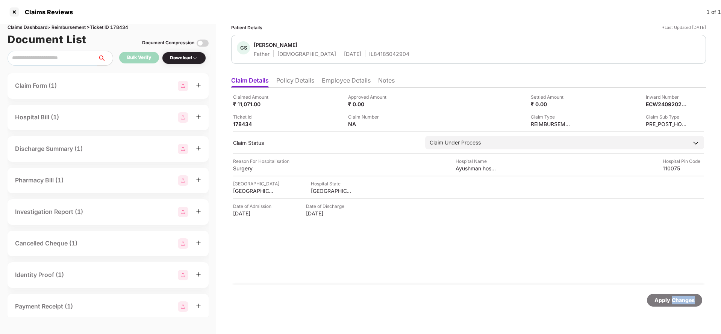
click at [673, 294] on div "Apply Changes" at bounding box center [673, 300] width 55 height 13
